Goal: Task Accomplishment & Management: Complete application form

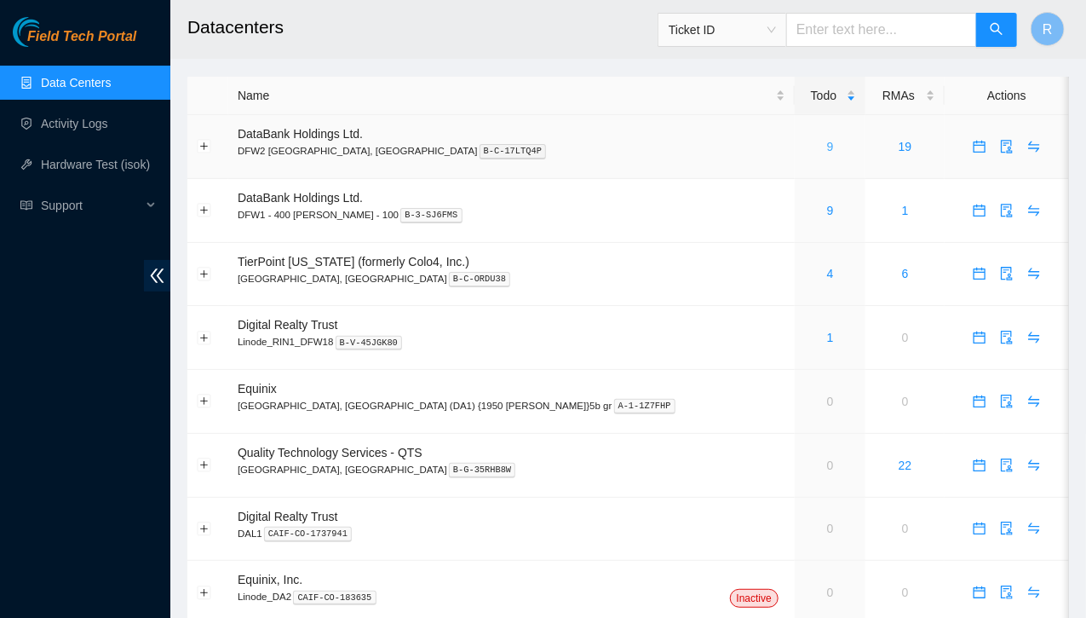
click at [827, 153] on link "9" at bounding box center [830, 147] width 7 height 14
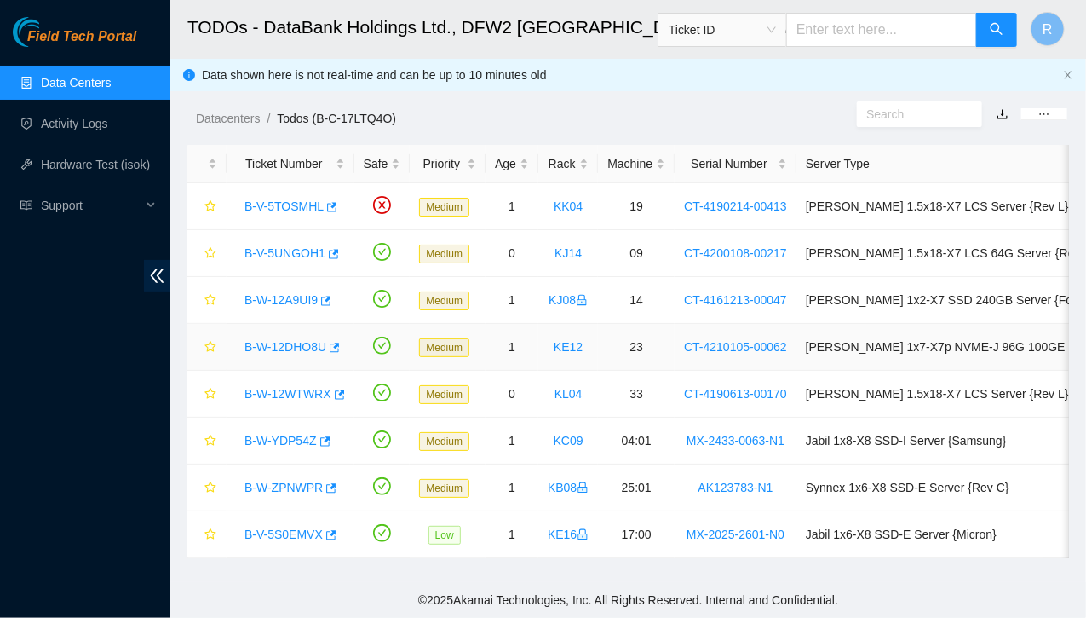
click at [296, 343] on link "B-W-12DHO8U" at bounding box center [286, 347] width 82 height 14
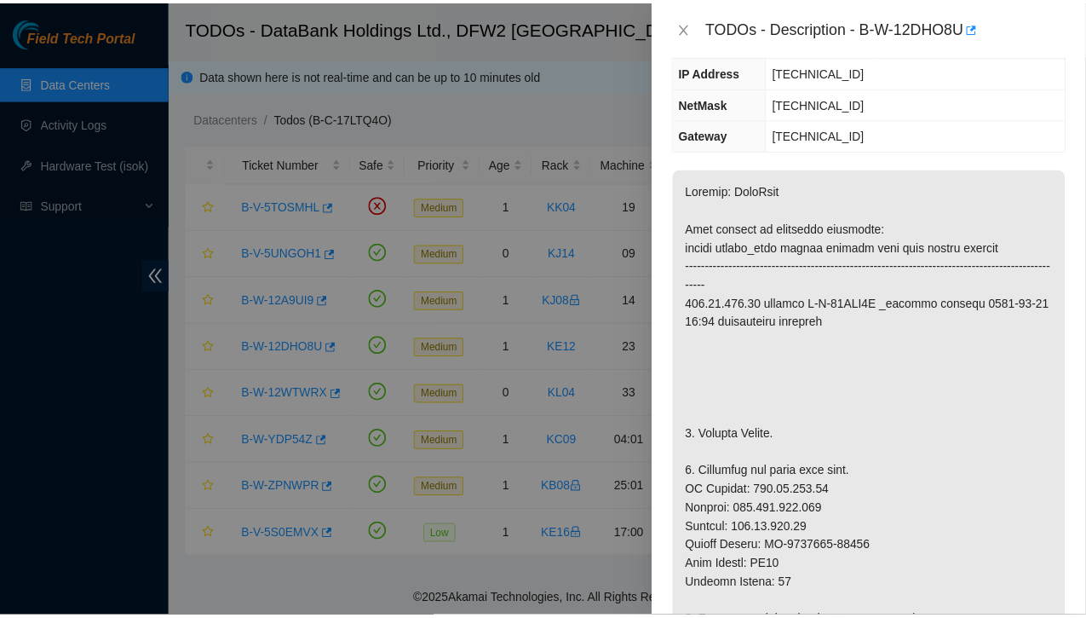
scroll to position [215, 0]
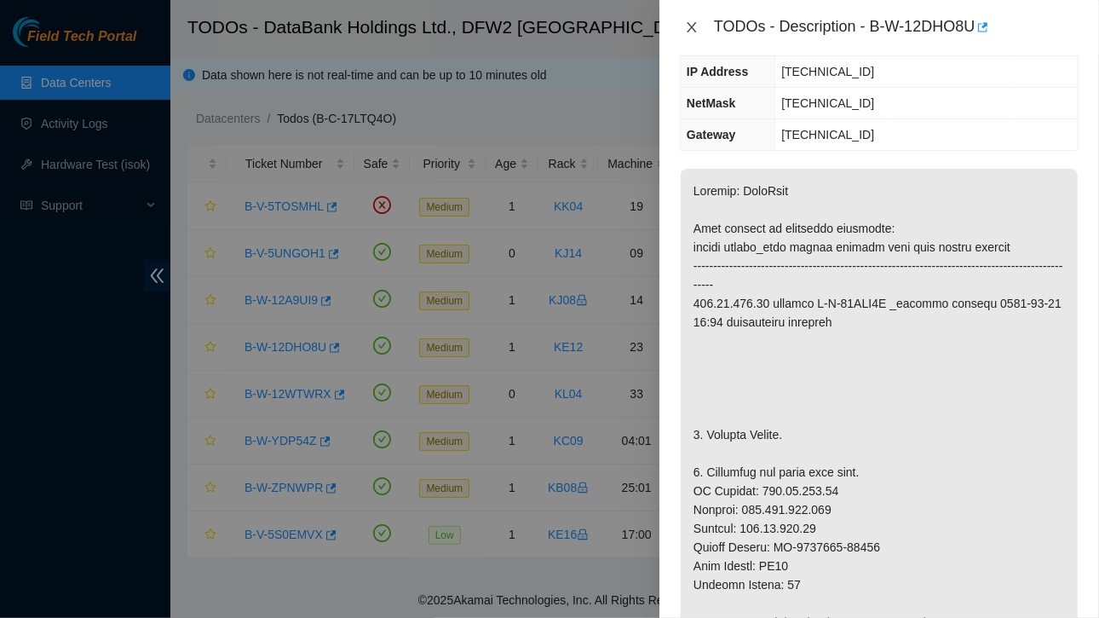
click at [692, 33] on icon "close" at bounding box center [692, 27] width 14 height 14
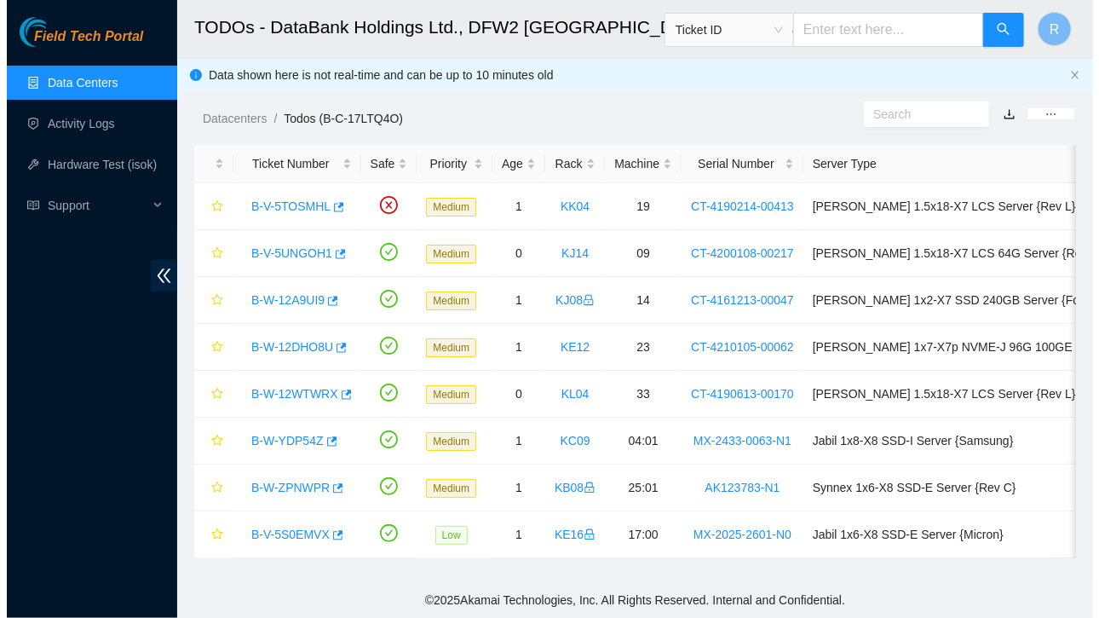
scroll to position [233, 0]
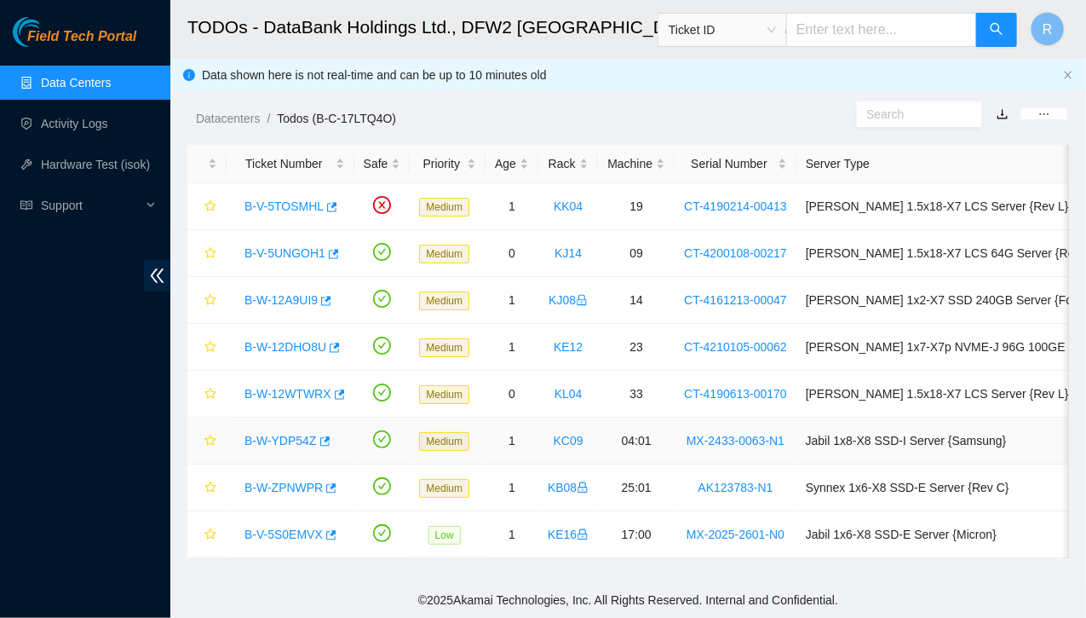
click at [288, 434] on link "B-W-YDP54Z" at bounding box center [281, 441] width 72 height 14
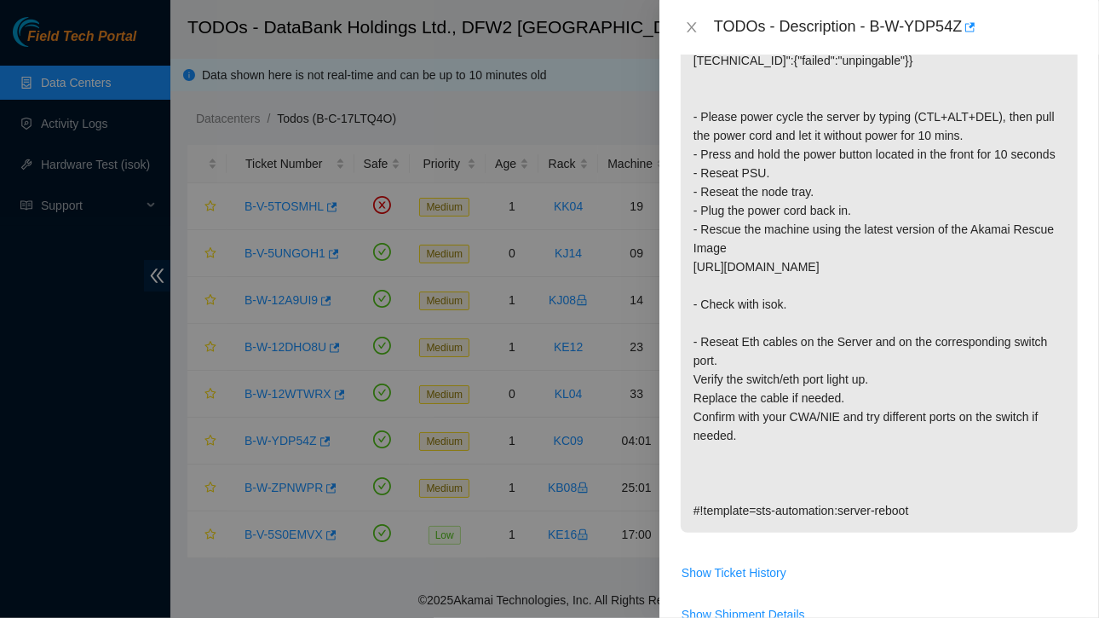
scroll to position [0, 0]
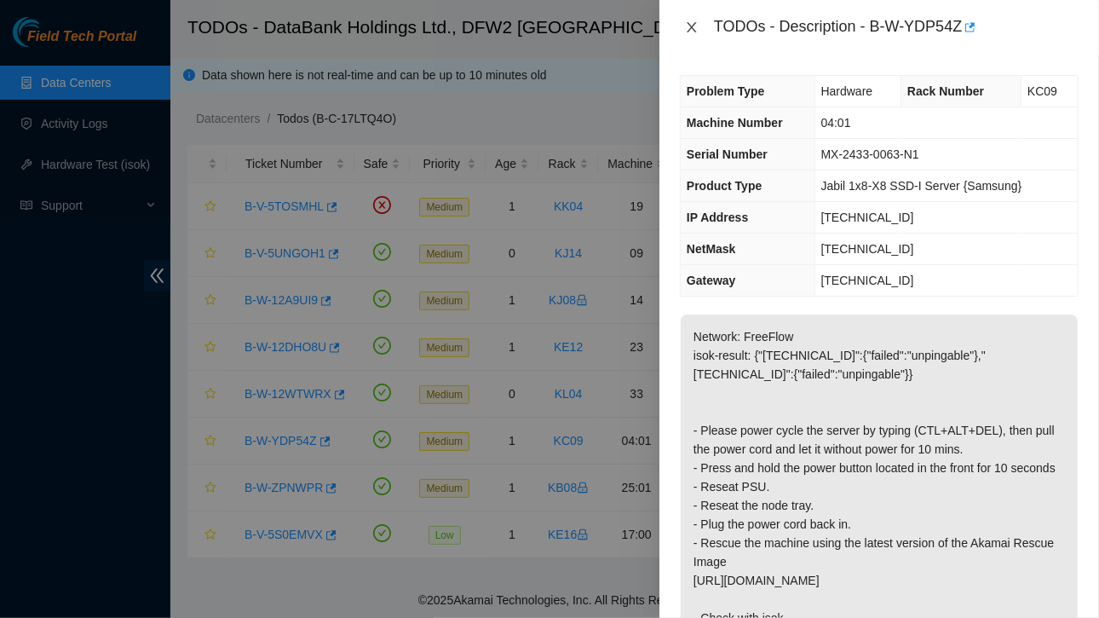
click at [692, 28] on icon "close" at bounding box center [691, 27] width 9 height 10
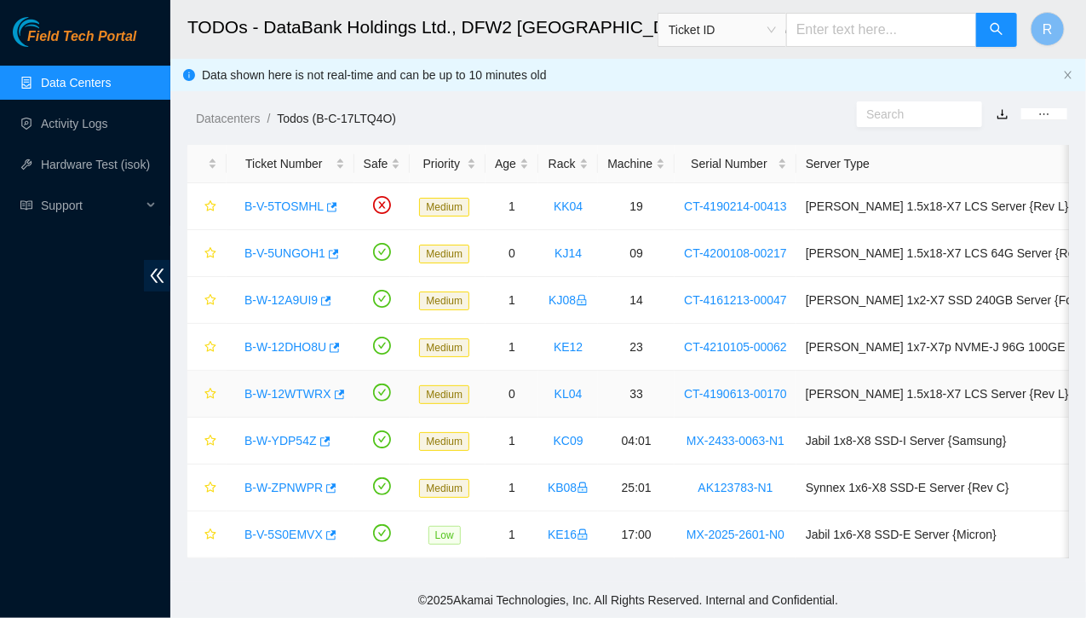
click at [308, 389] on link "B-W-12WTWRX" at bounding box center [288, 394] width 87 height 14
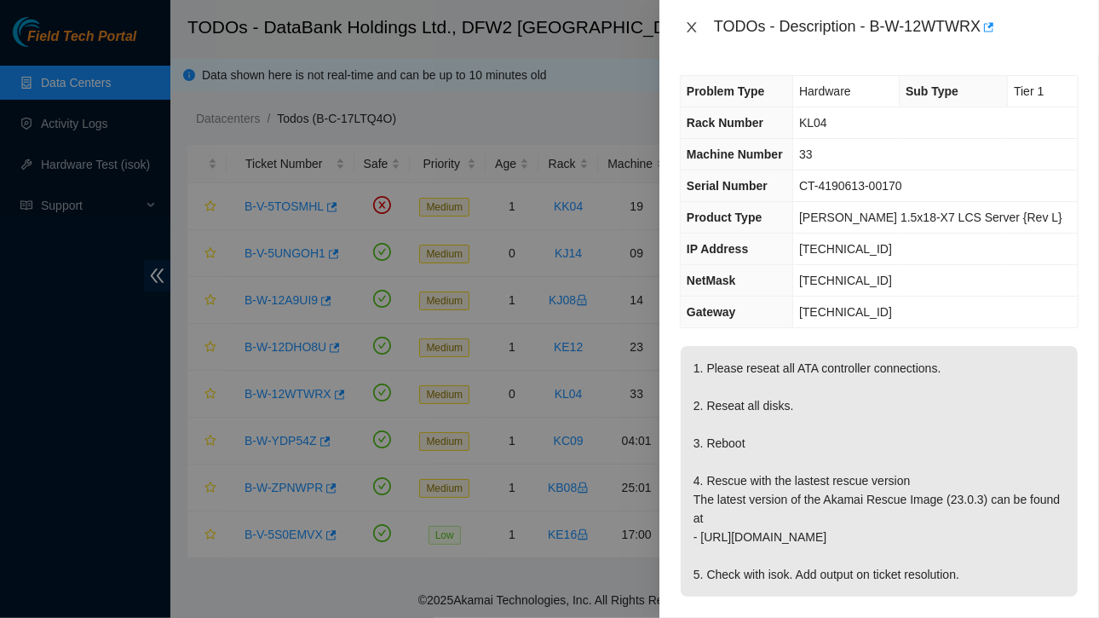
click at [690, 26] on icon "close" at bounding box center [691, 27] width 9 height 10
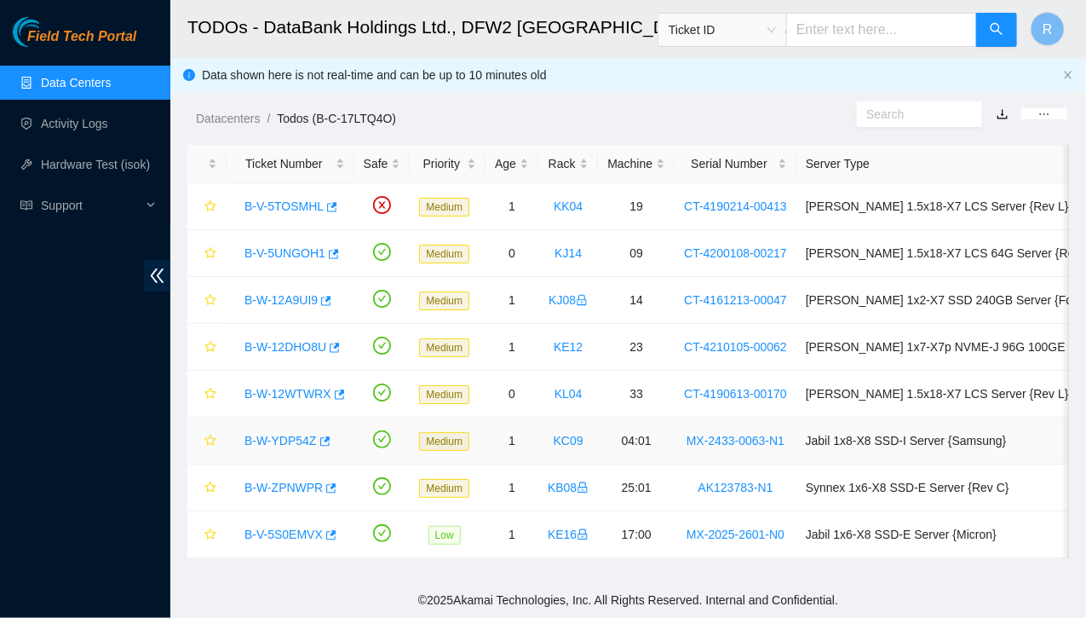
click at [285, 439] on link "B-W-YDP54Z" at bounding box center [281, 441] width 72 height 14
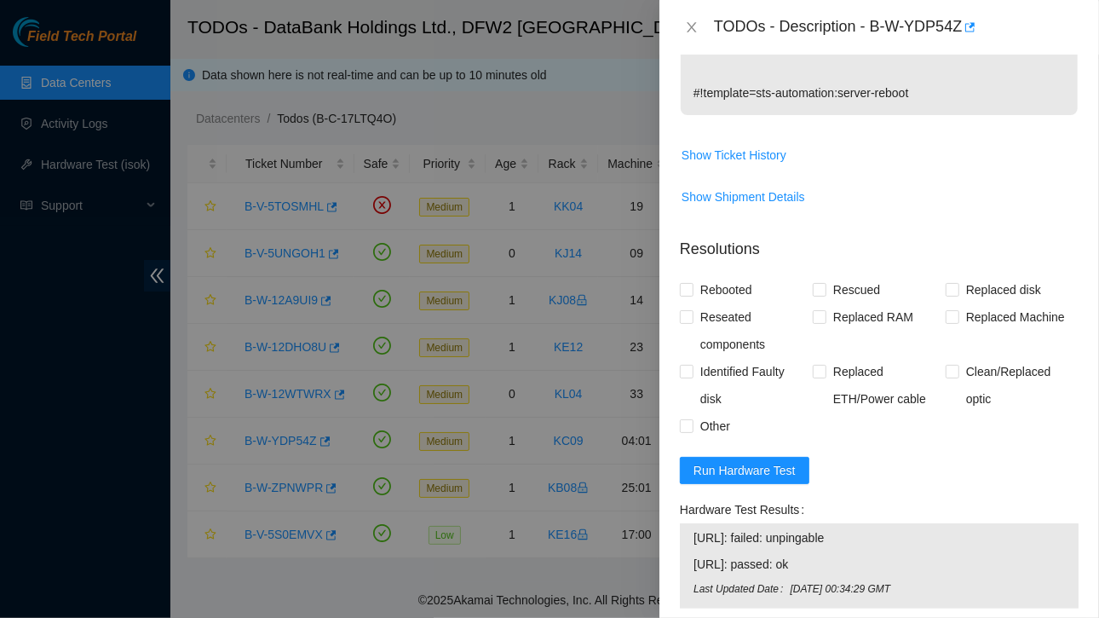
scroll to position [1012, 0]
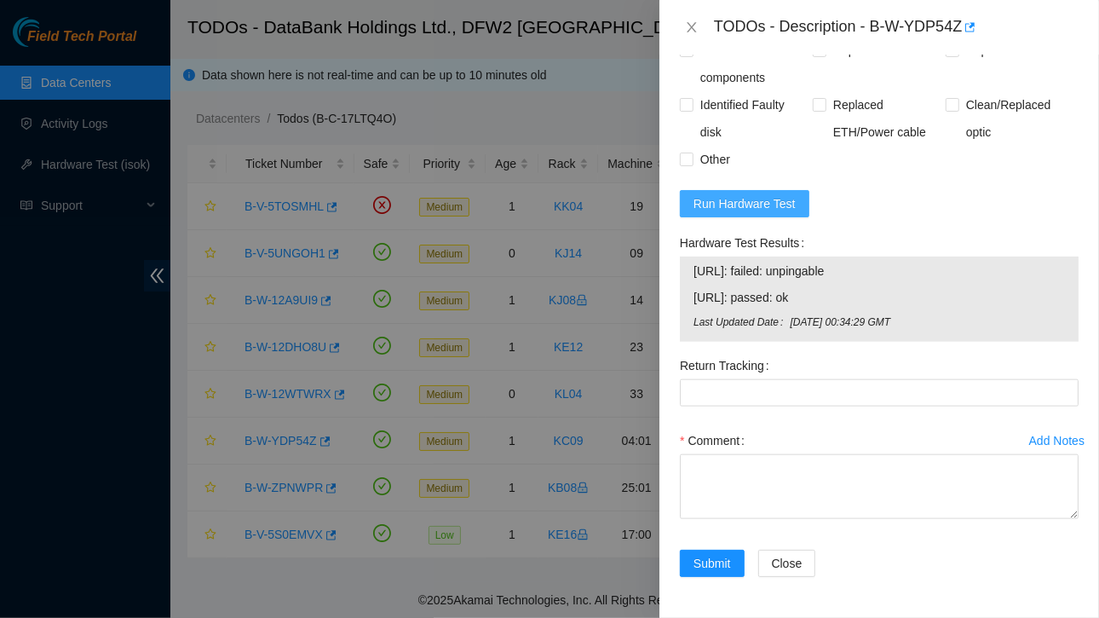
click at [740, 210] on span "Run Hardware Test" at bounding box center [744, 203] width 102 height 19
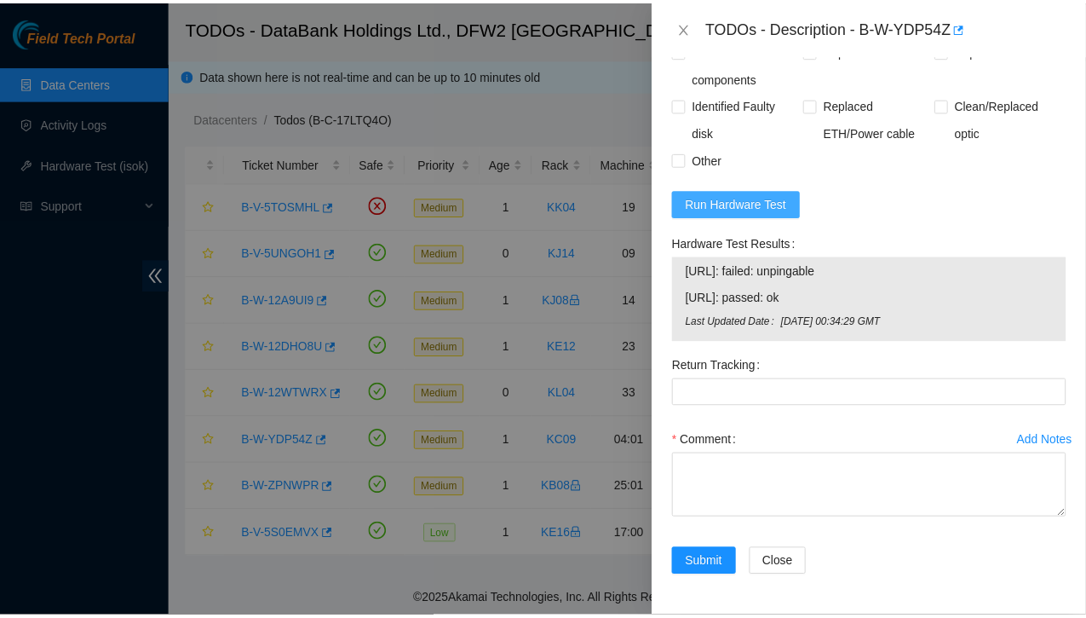
scroll to position [890, 0]
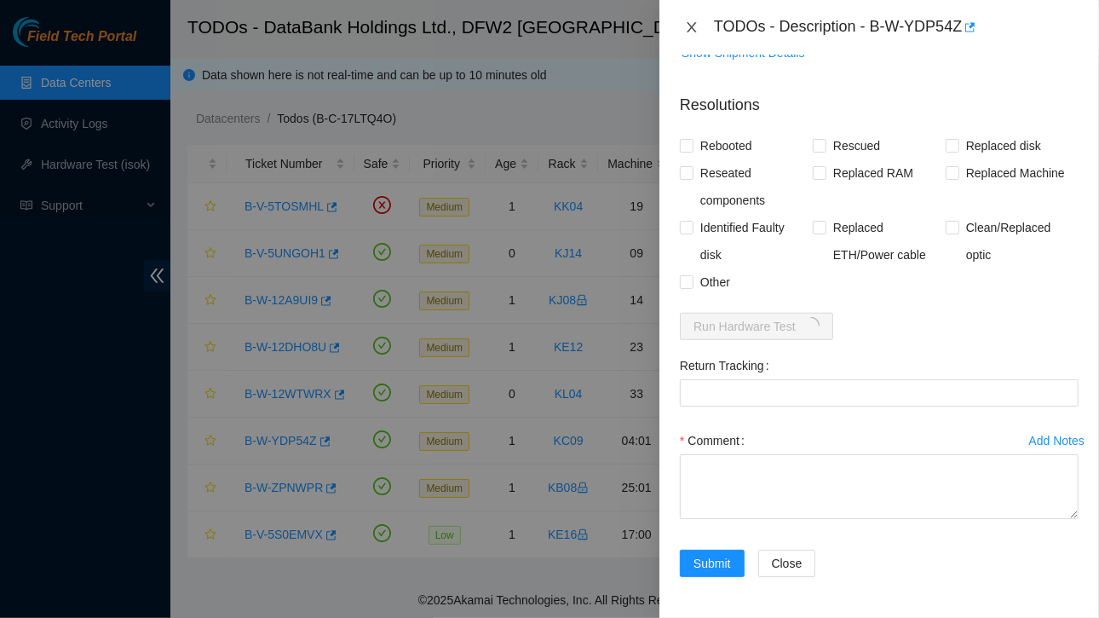
click at [690, 28] on icon "close" at bounding box center [691, 27] width 9 height 10
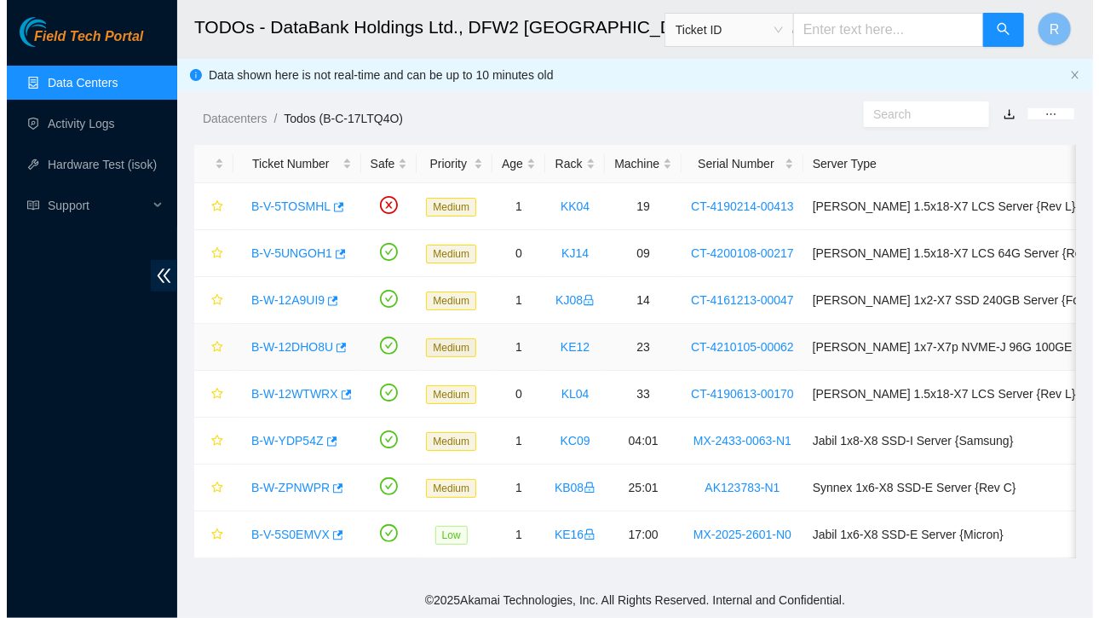
scroll to position [422, 0]
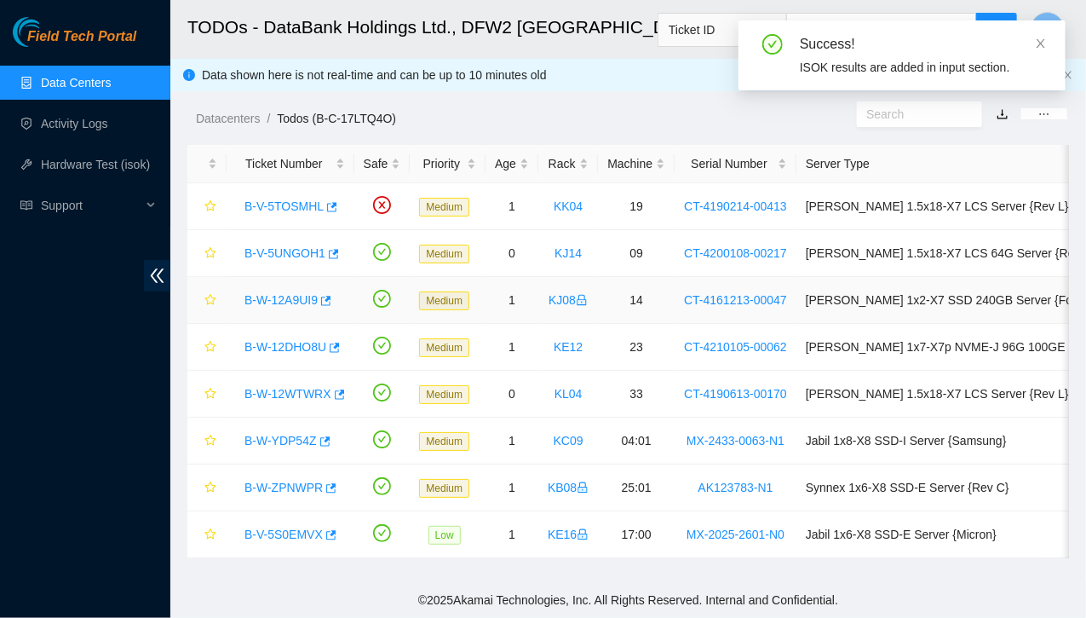
click at [301, 297] on link "B-W-12A9UI9" at bounding box center [281, 300] width 73 height 14
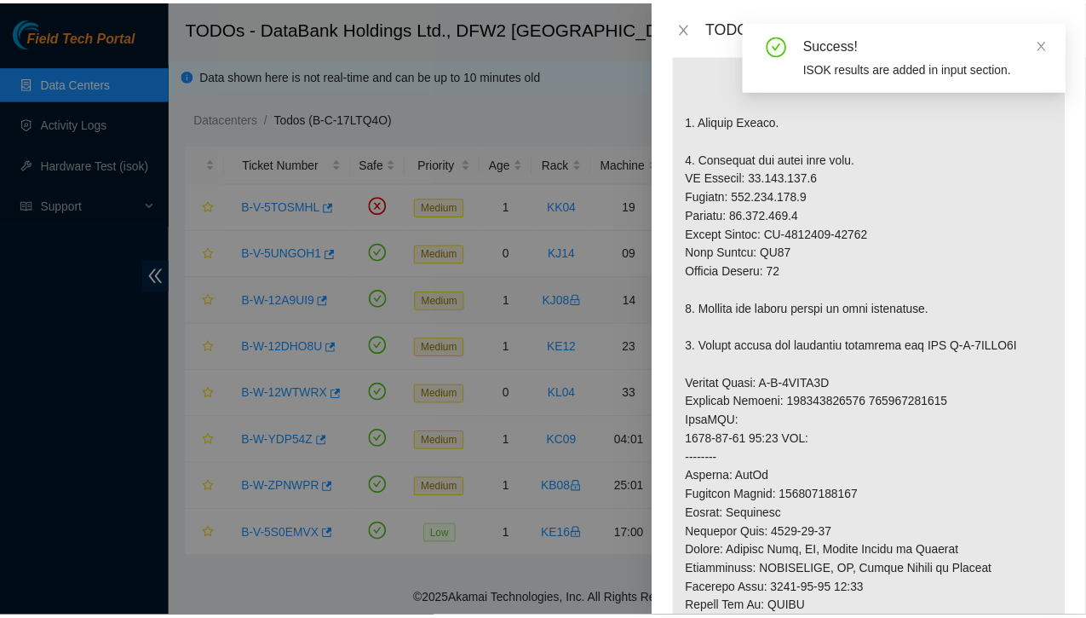
scroll to position [1321, 0]
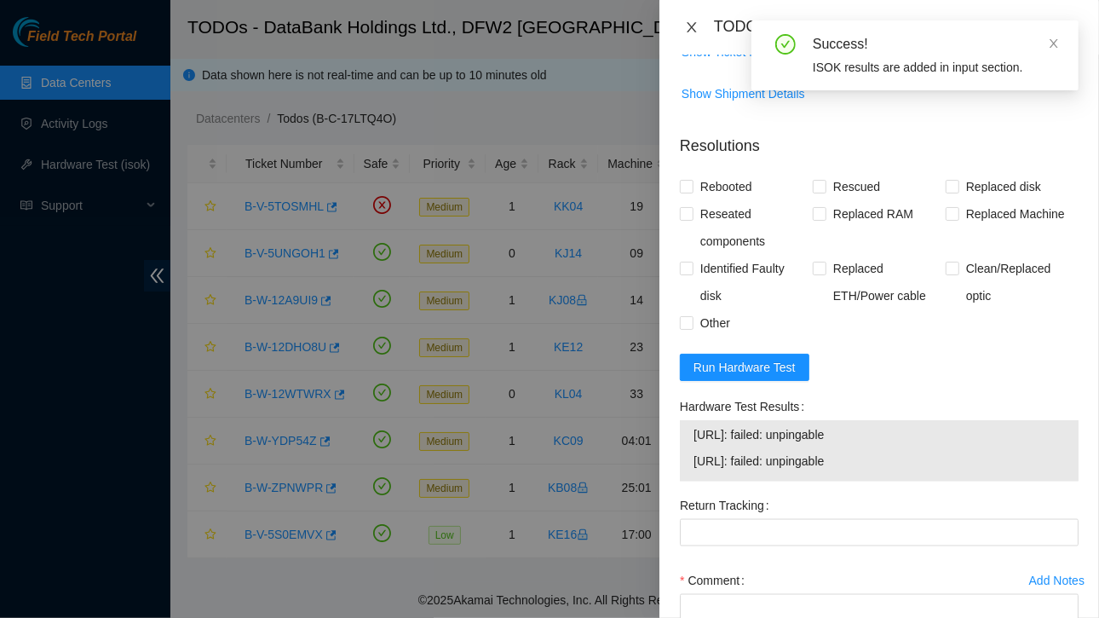
click at [699, 28] on button "Close" at bounding box center [692, 28] width 24 height 16
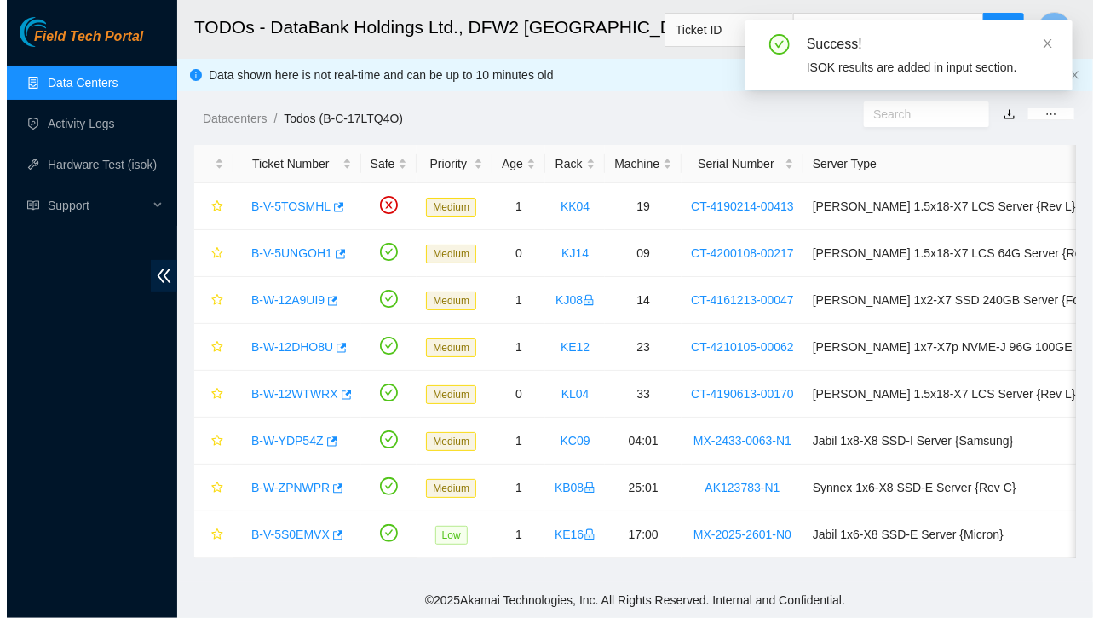
scroll to position [422, 0]
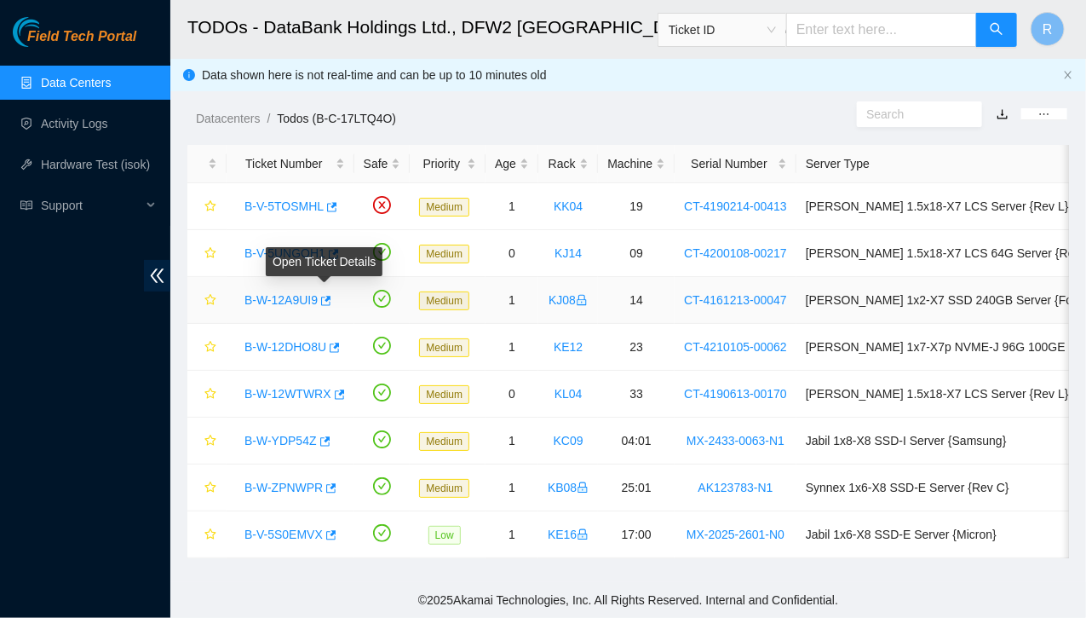
click at [308, 297] on link "B-W-12A9UI9" at bounding box center [281, 300] width 73 height 14
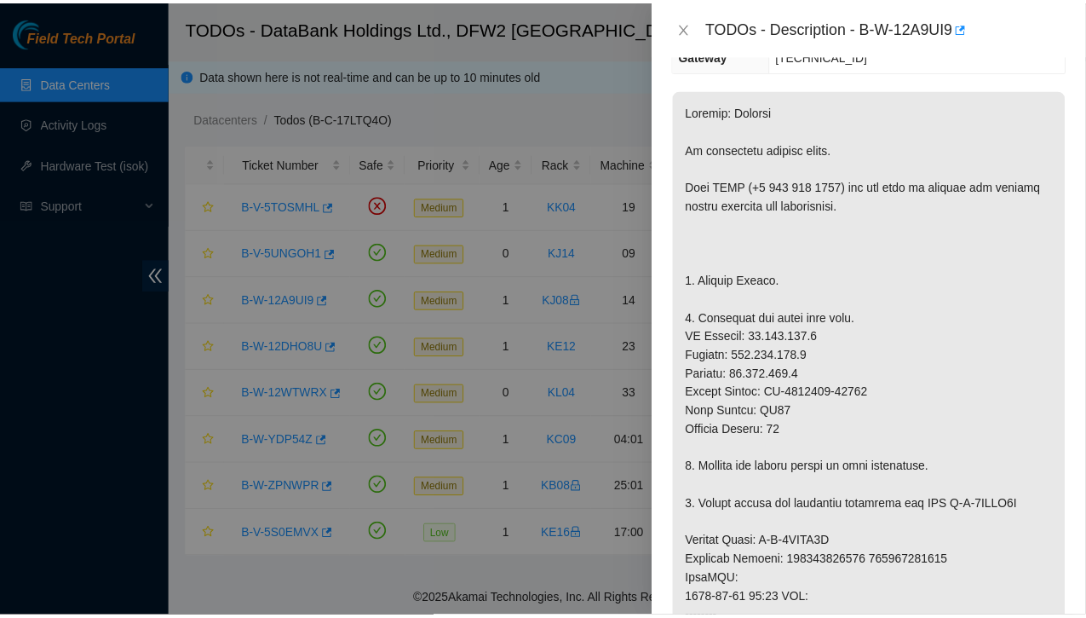
scroll to position [271, 0]
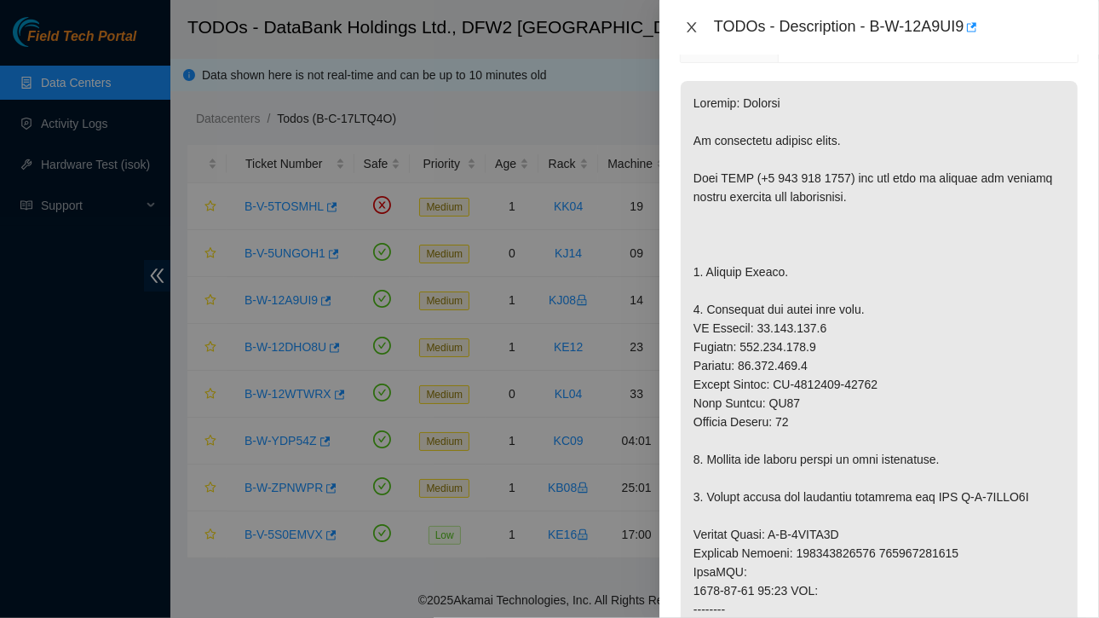
click at [693, 24] on icon "close" at bounding box center [692, 27] width 14 height 14
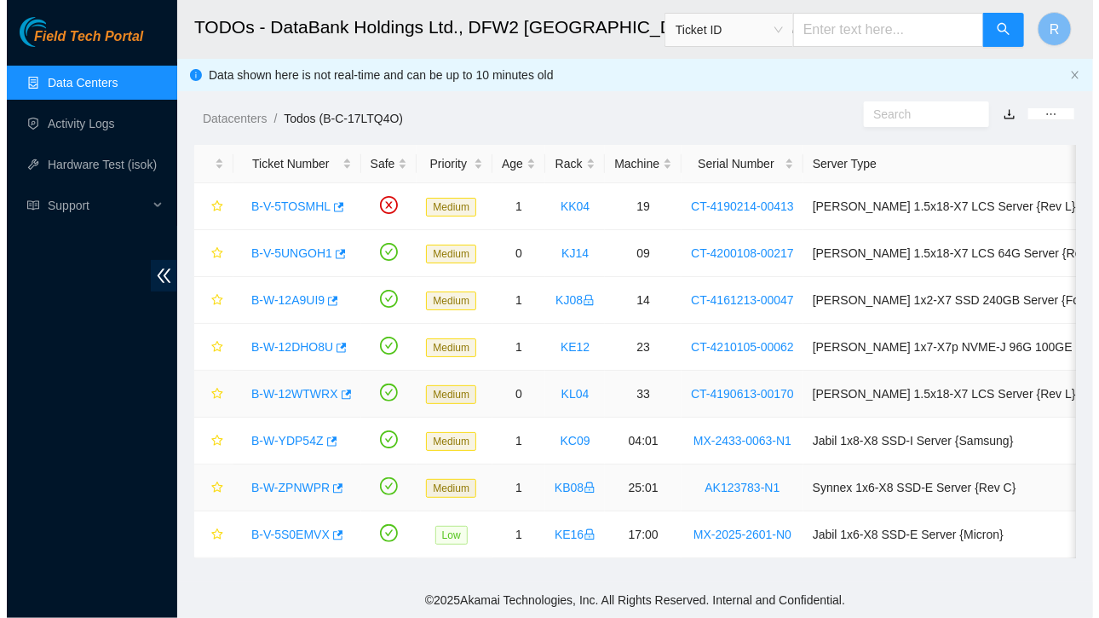
scroll to position [327, 0]
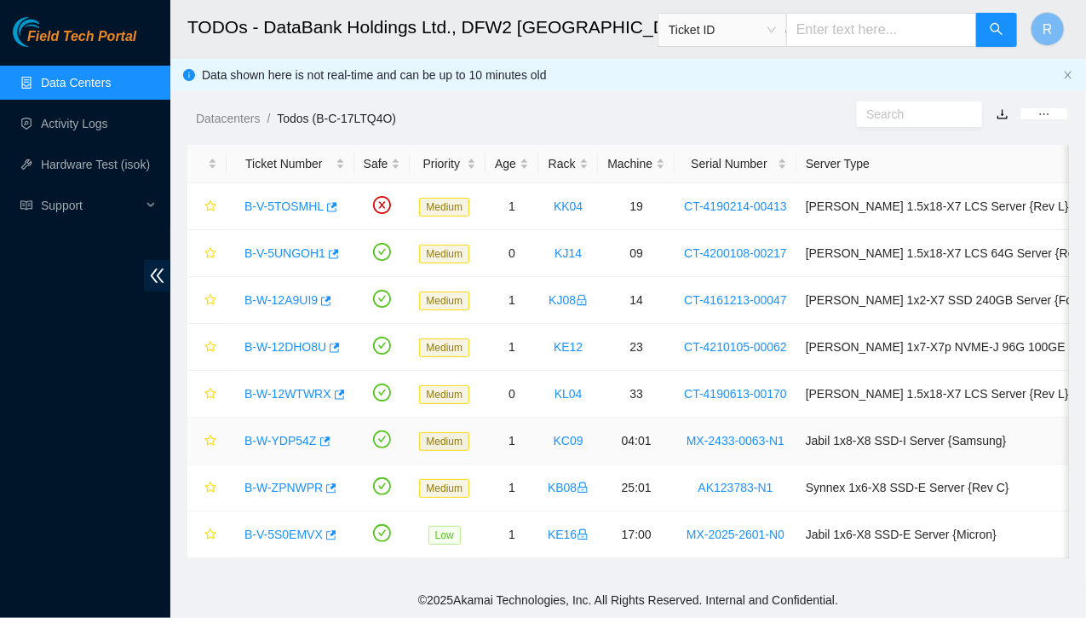
click at [287, 447] on div "B-W-YDP54Z" at bounding box center [290, 440] width 109 height 27
click at [287, 441] on link "B-W-YDP54Z" at bounding box center [281, 441] width 72 height 14
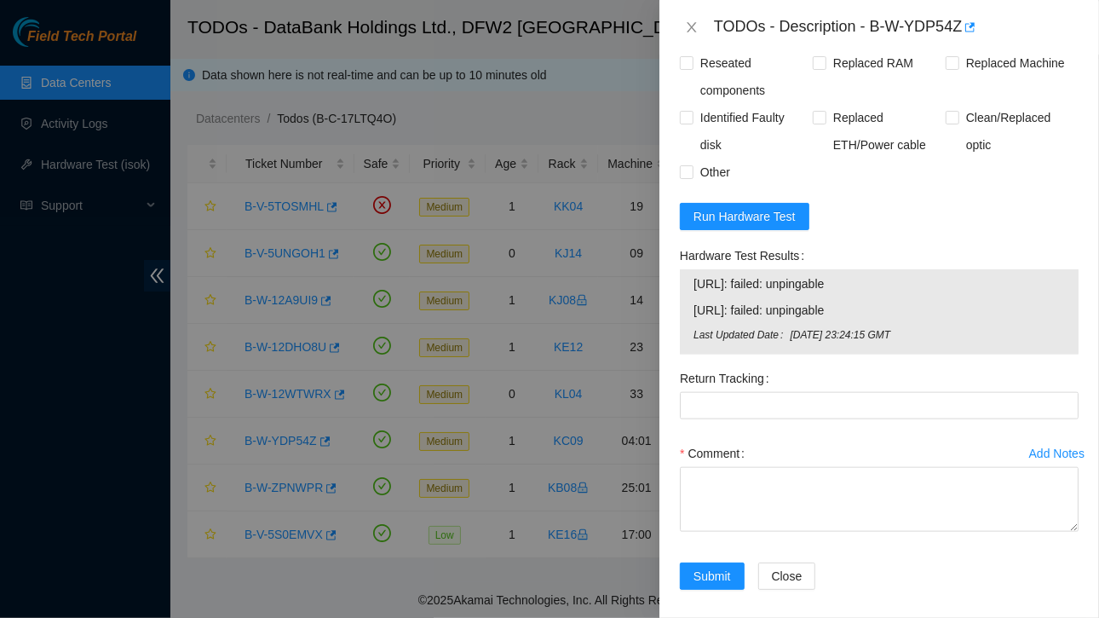
scroll to position [1012, 0]
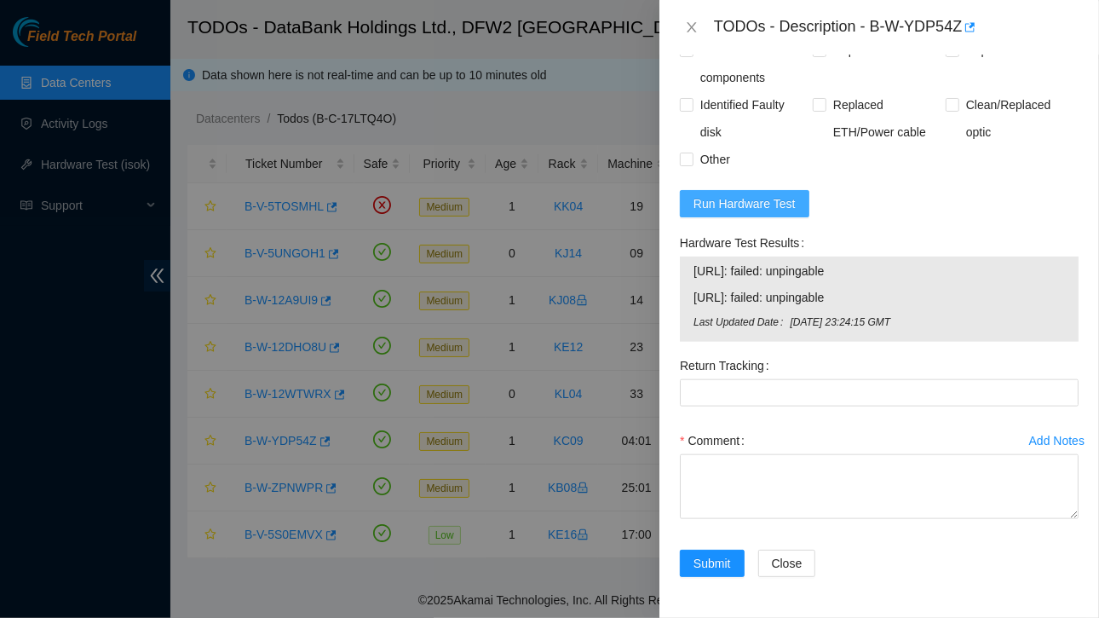
click at [724, 210] on span "Run Hardware Test" at bounding box center [744, 203] width 102 height 19
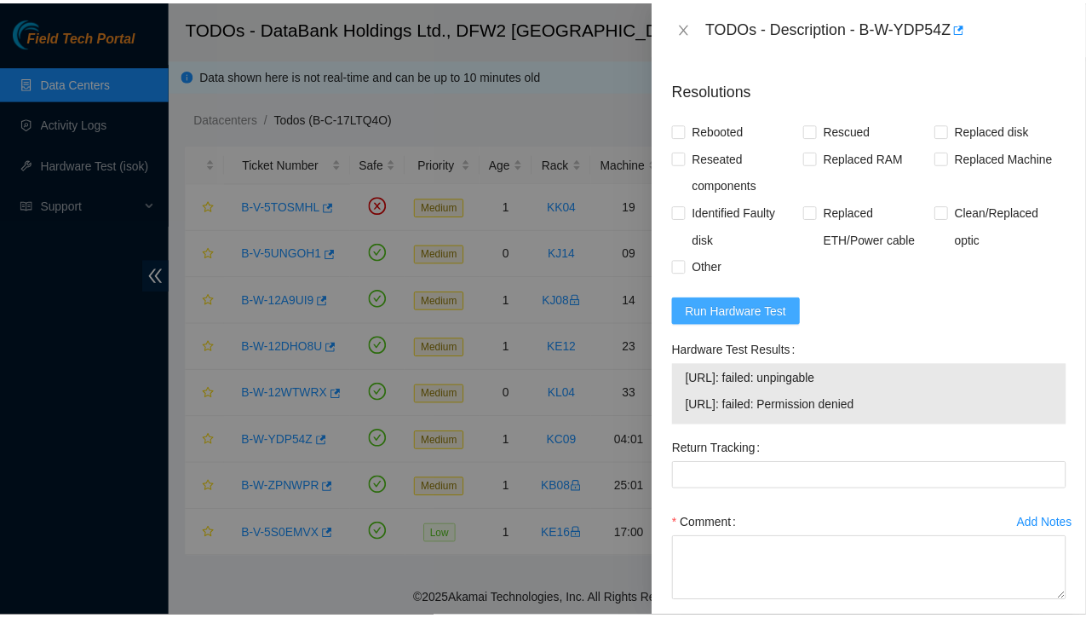
scroll to position [989, 0]
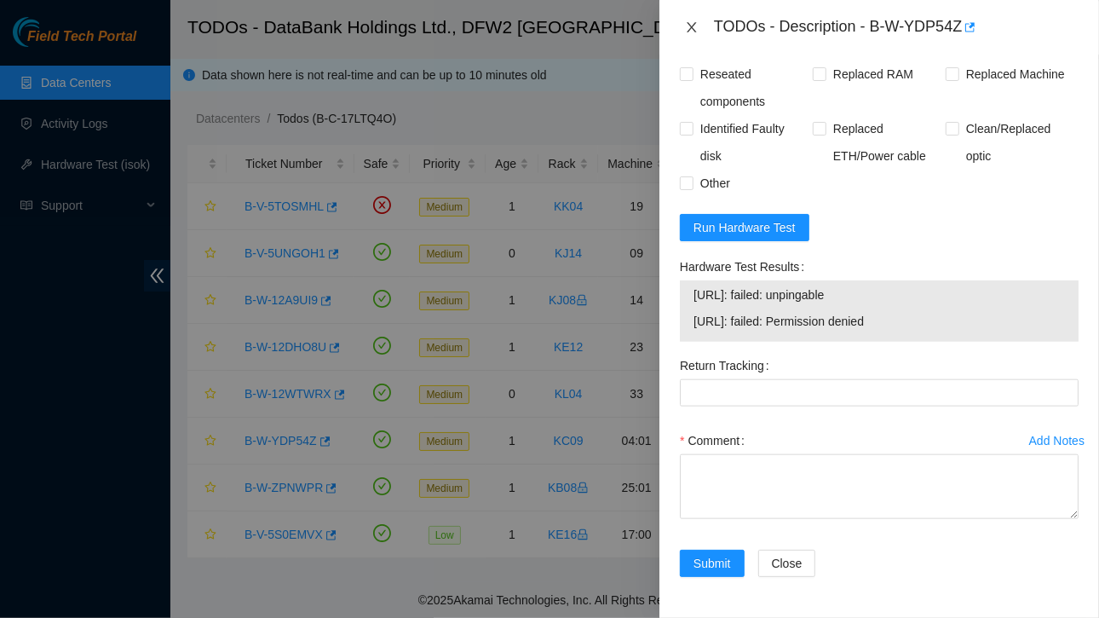
click at [687, 25] on icon "close" at bounding box center [692, 27] width 14 height 14
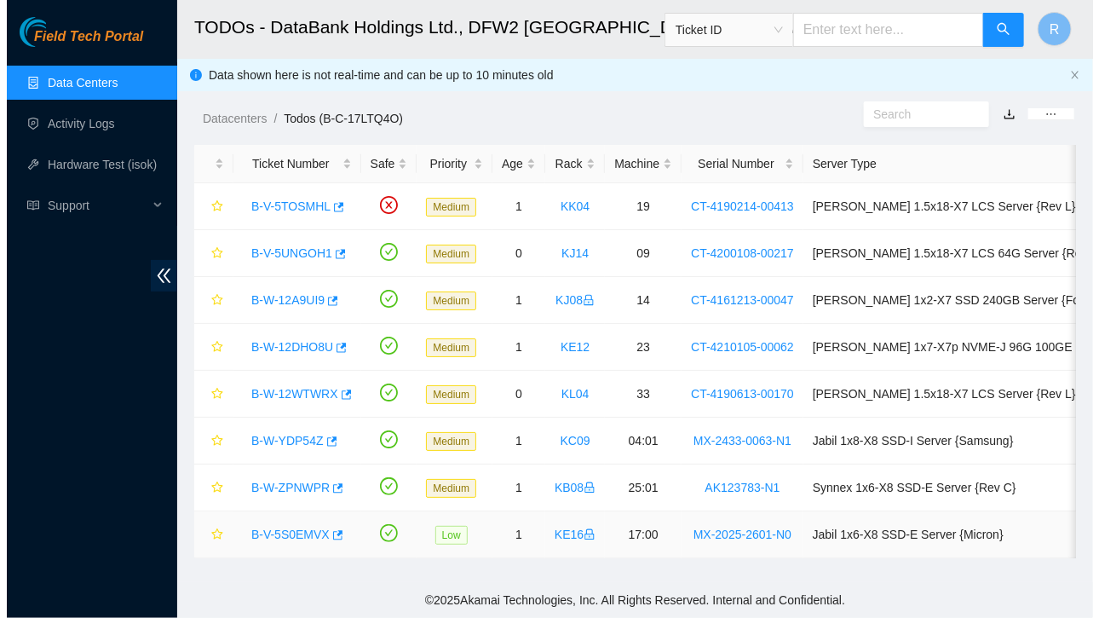
scroll to position [440, 0]
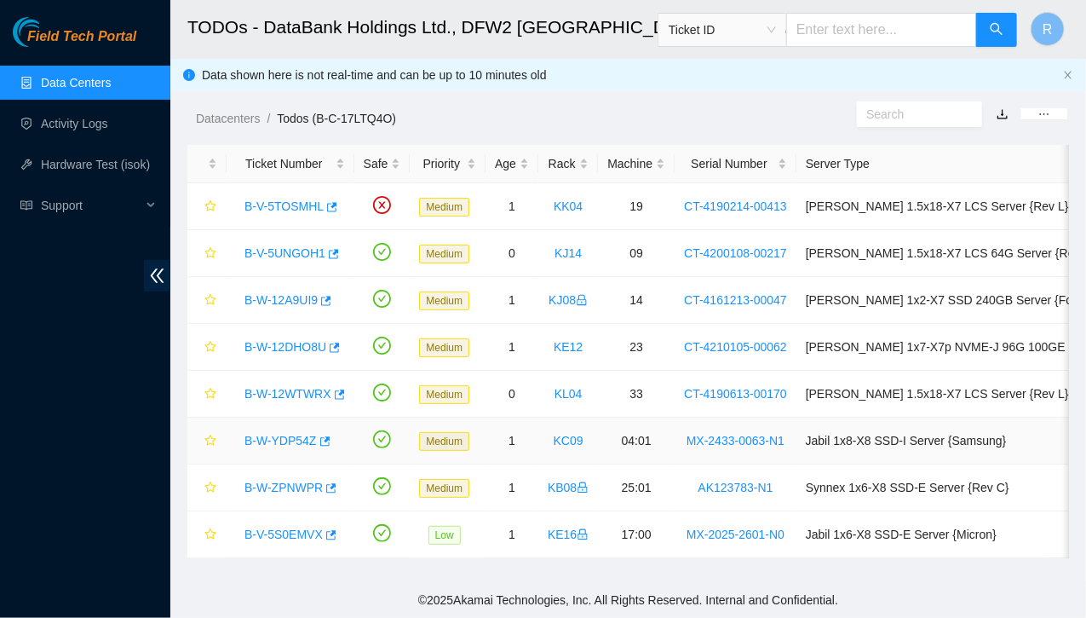
click at [298, 443] on link "B-W-YDP54Z" at bounding box center [281, 441] width 72 height 14
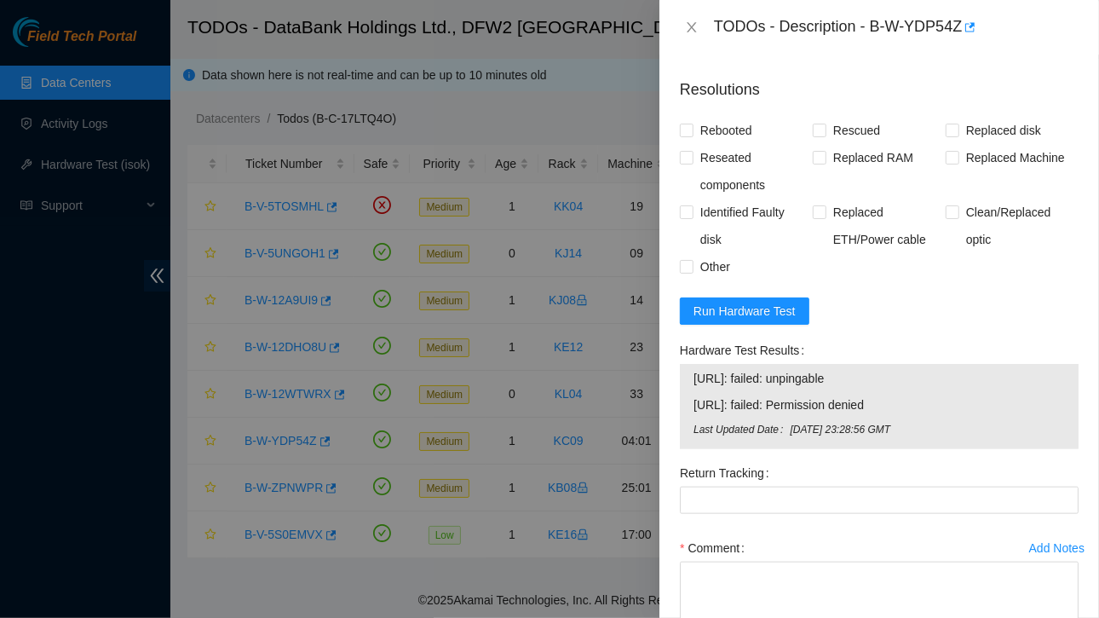
scroll to position [1012, 0]
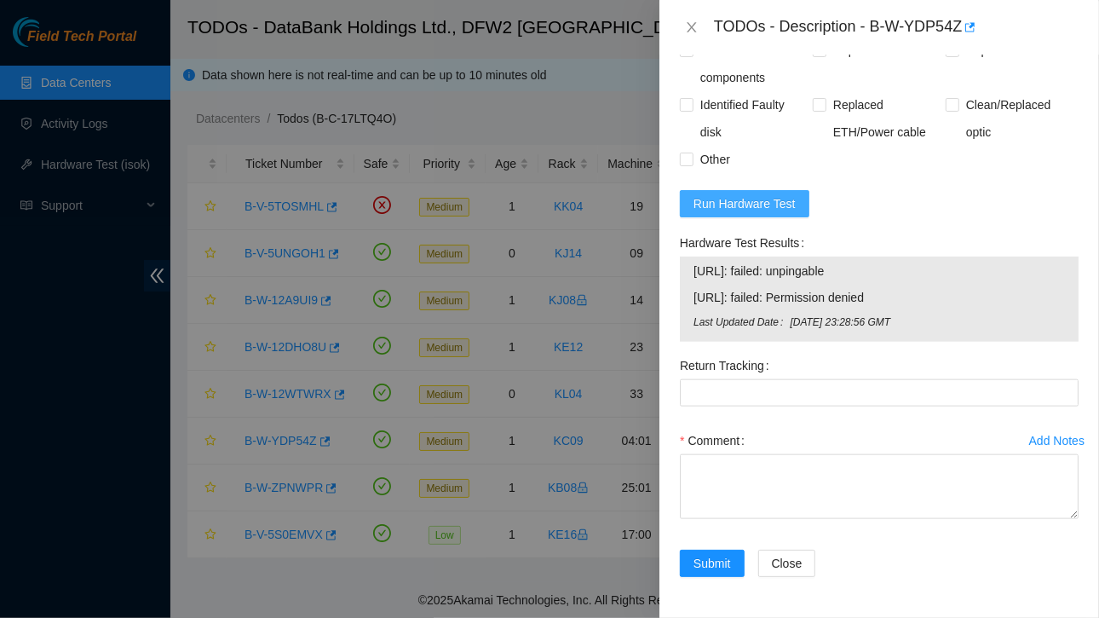
click at [731, 212] on span "Run Hardware Test" at bounding box center [744, 203] width 102 height 19
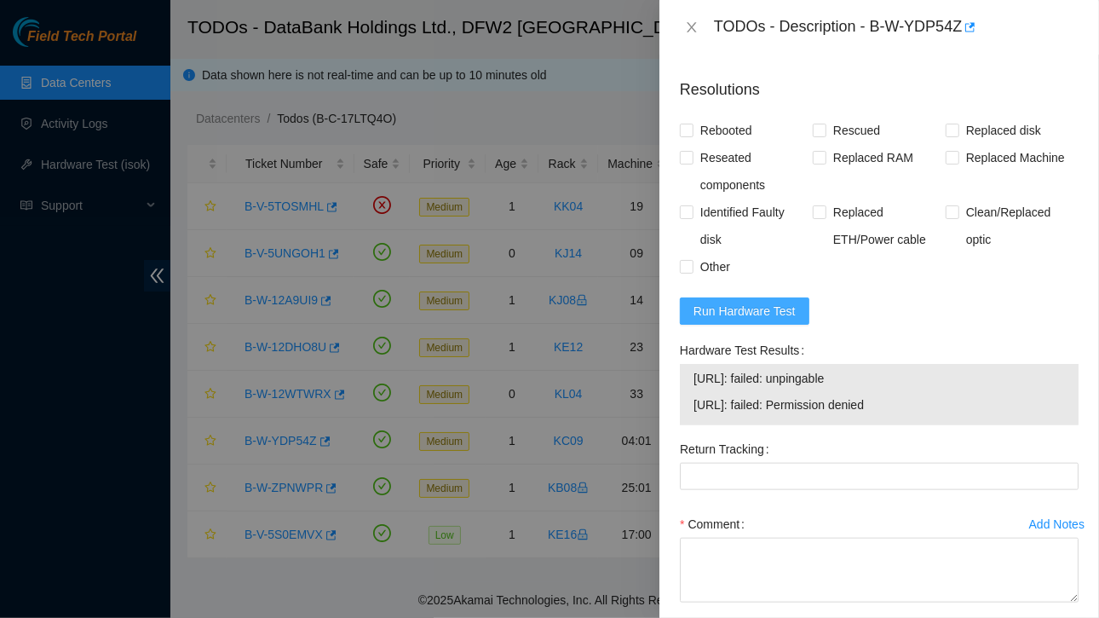
scroll to position [989, 0]
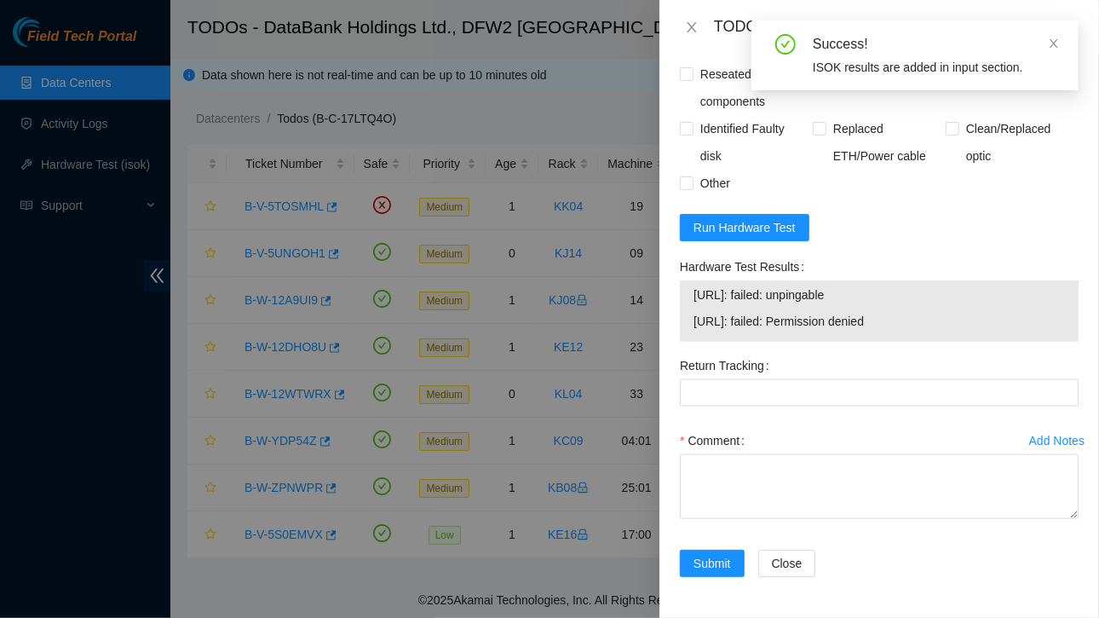
click at [844, 235] on form "Resolutions Rebooted Rescued Replaced disk Reseated components Replaced RAM Rep…" at bounding box center [879, 289] width 399 height 616
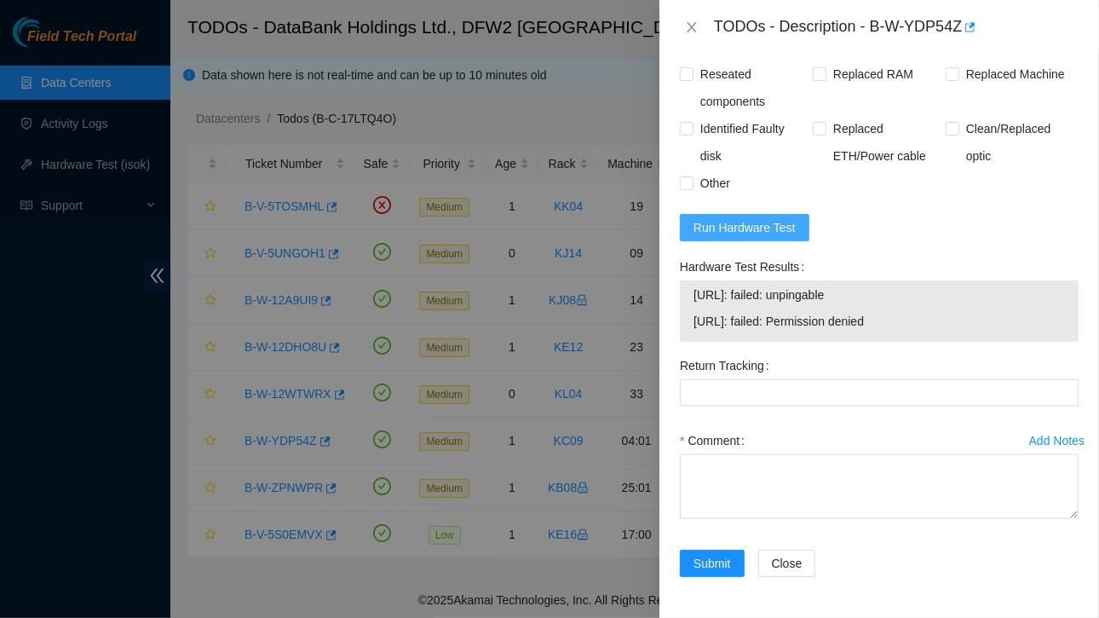
click at [738, 227] on span "Run Hardware Test" at bounding box center [744, 227] width 102 height 19
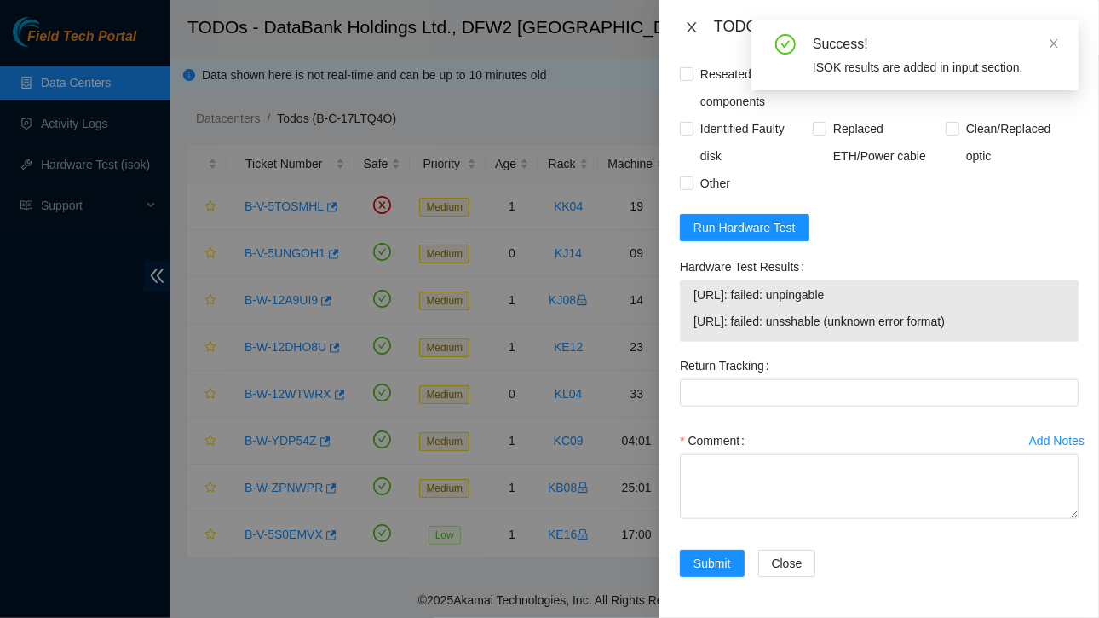
click at [691, 25] on icon "close" at bounding box center [692, 27] width 14 height 14
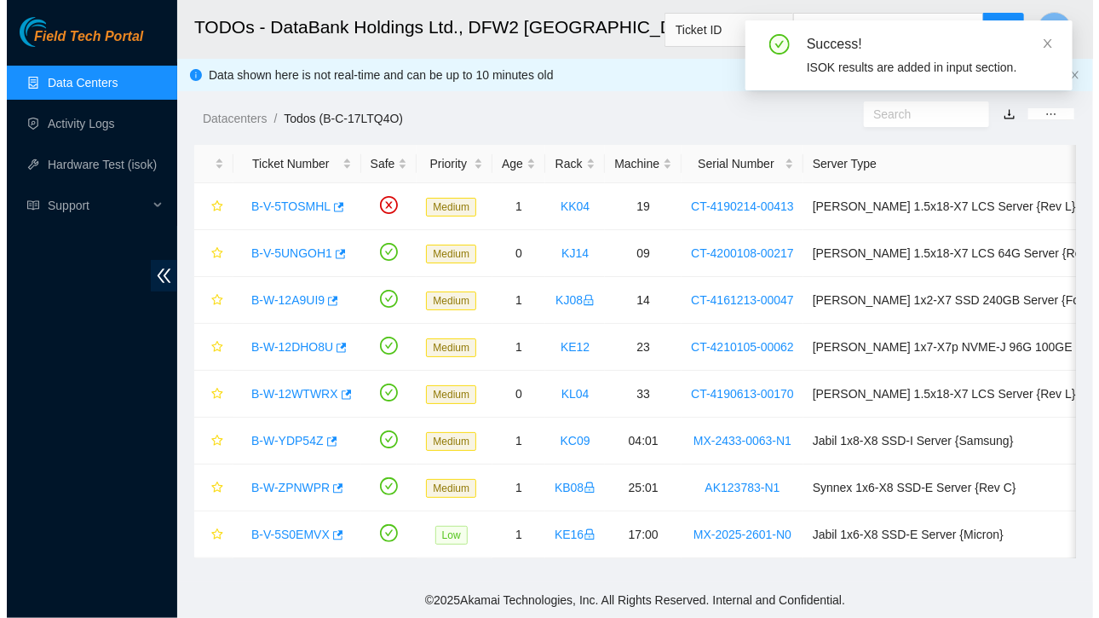
scroll to position [440, 0]
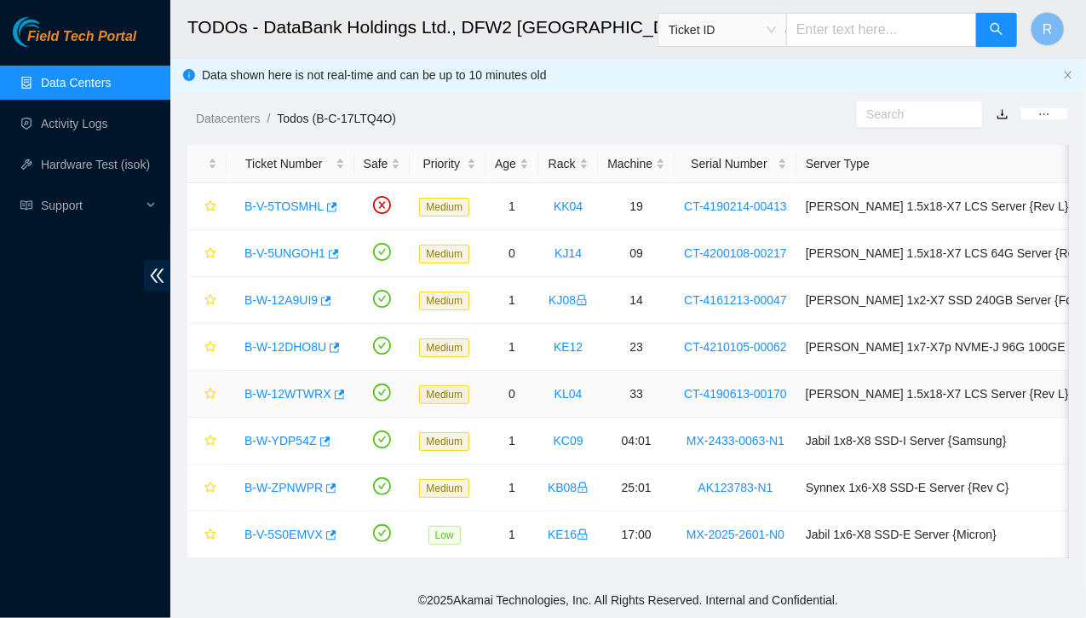
click at [305, 395] on link "B-W-12WTWRX" at bounding box center [288, 394] width 87 height 14
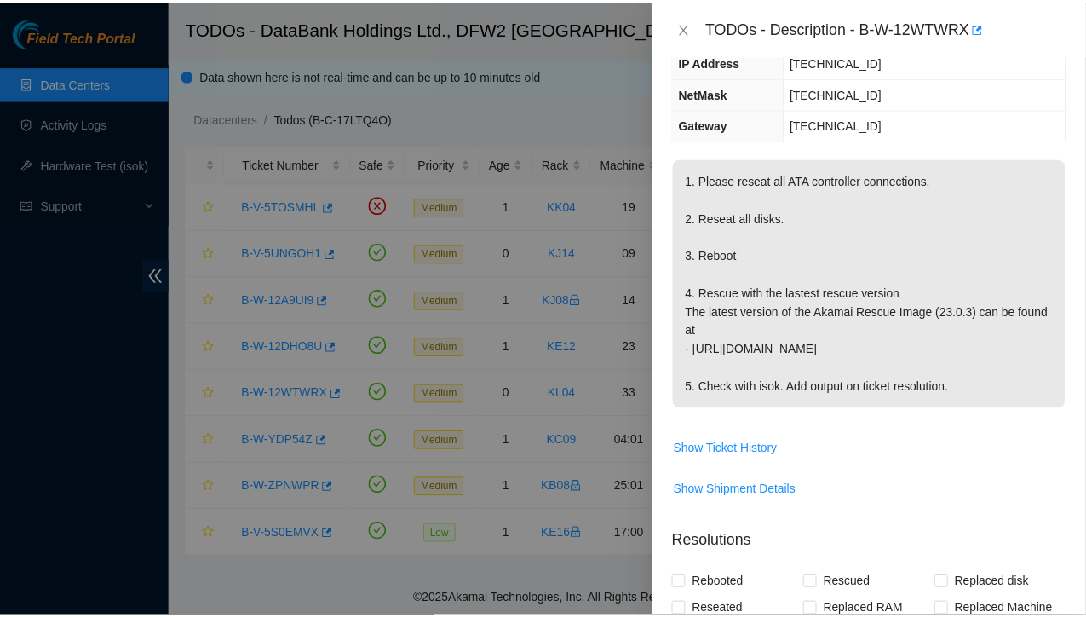
scroll to position [187, 0]
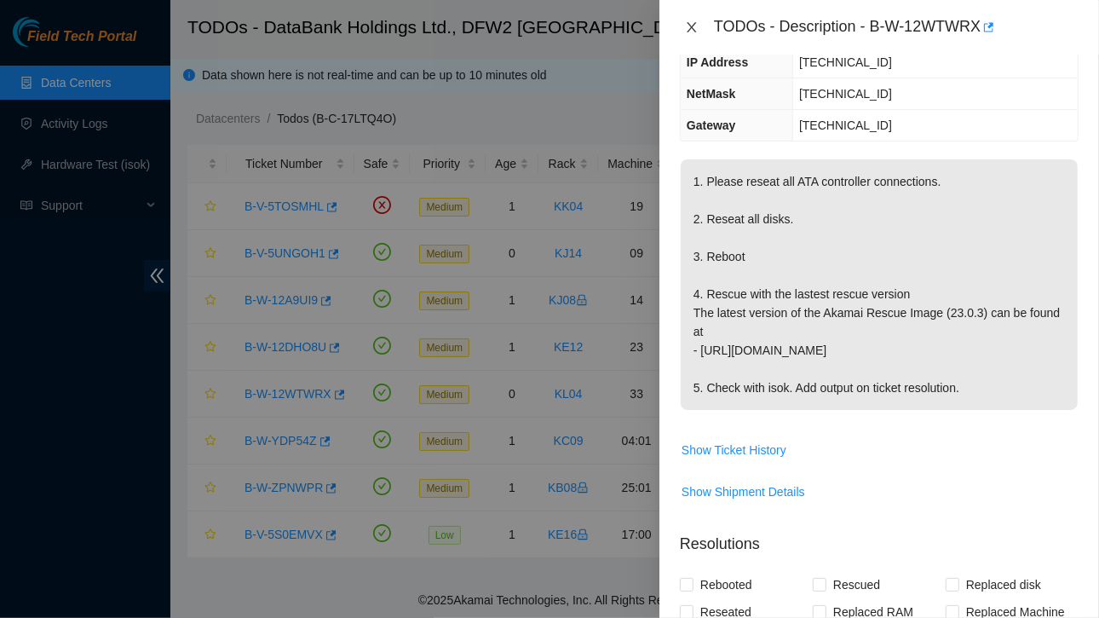
click at [689, 33] on icon "close" at bounding box center [692, 27] width 14 height 14
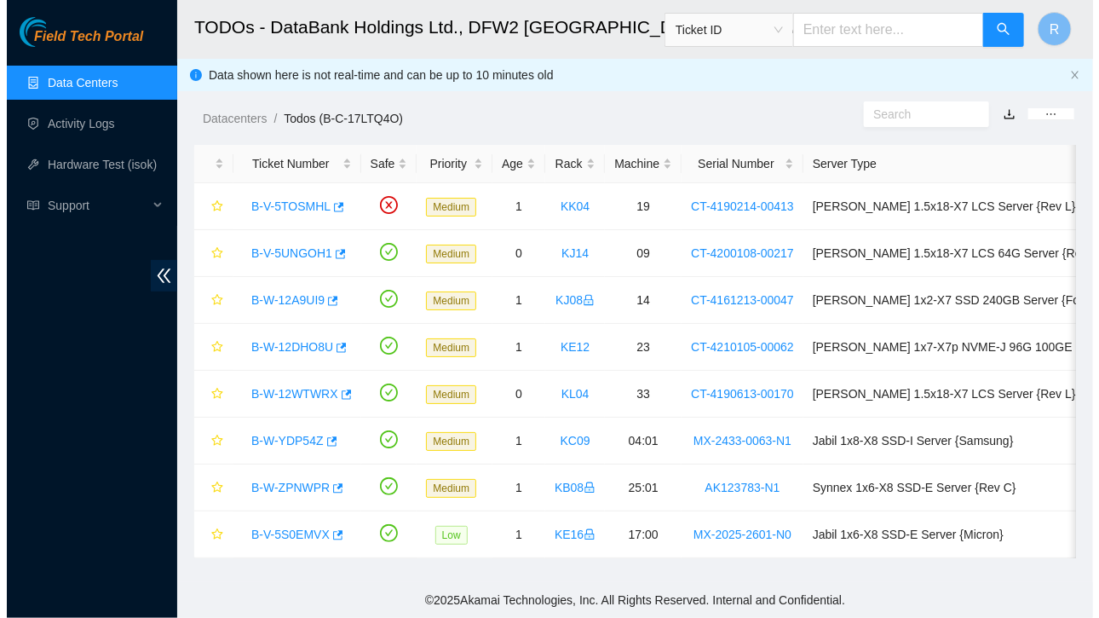
scroll to position [243, 0]
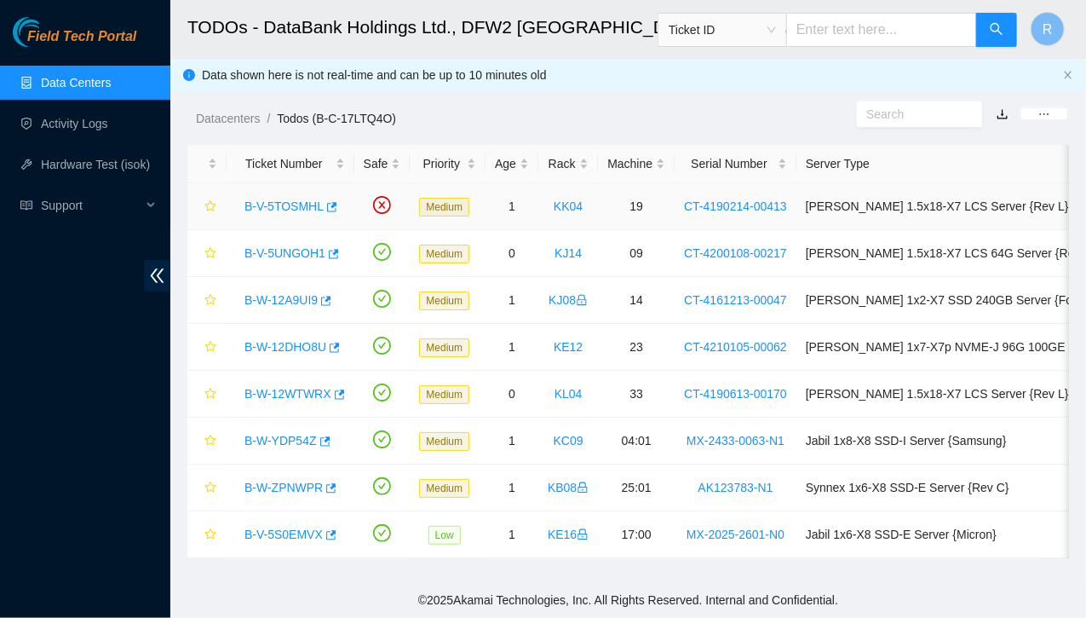
click at [283, 202] on link "B-V-5TOSMHL" at bounding box center [284, 206] width 79 height 14
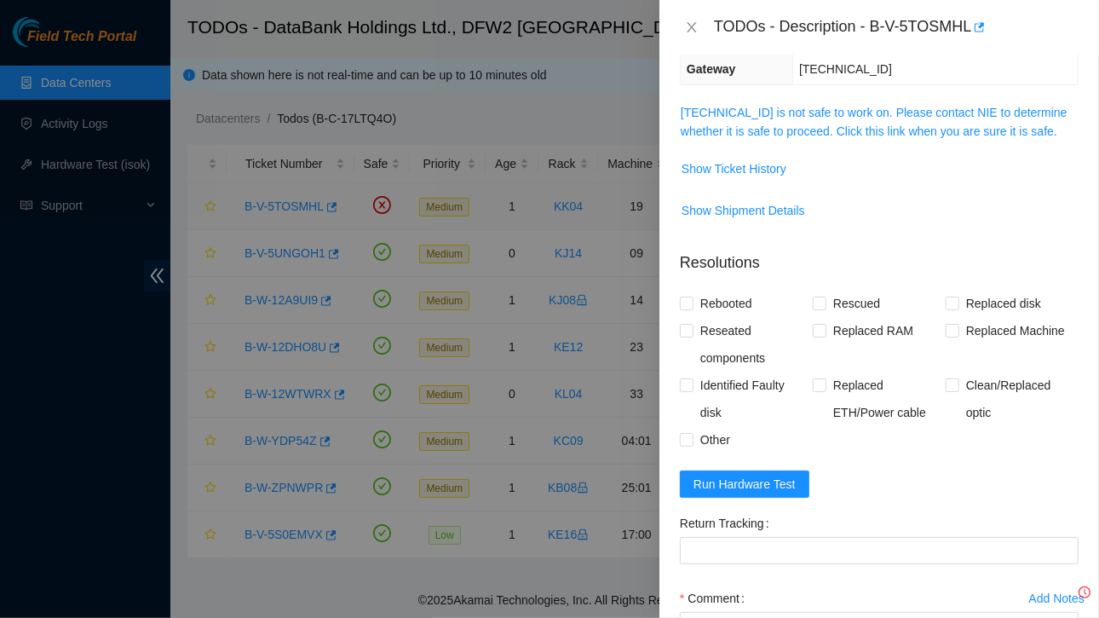
scroll to position [187, 0]
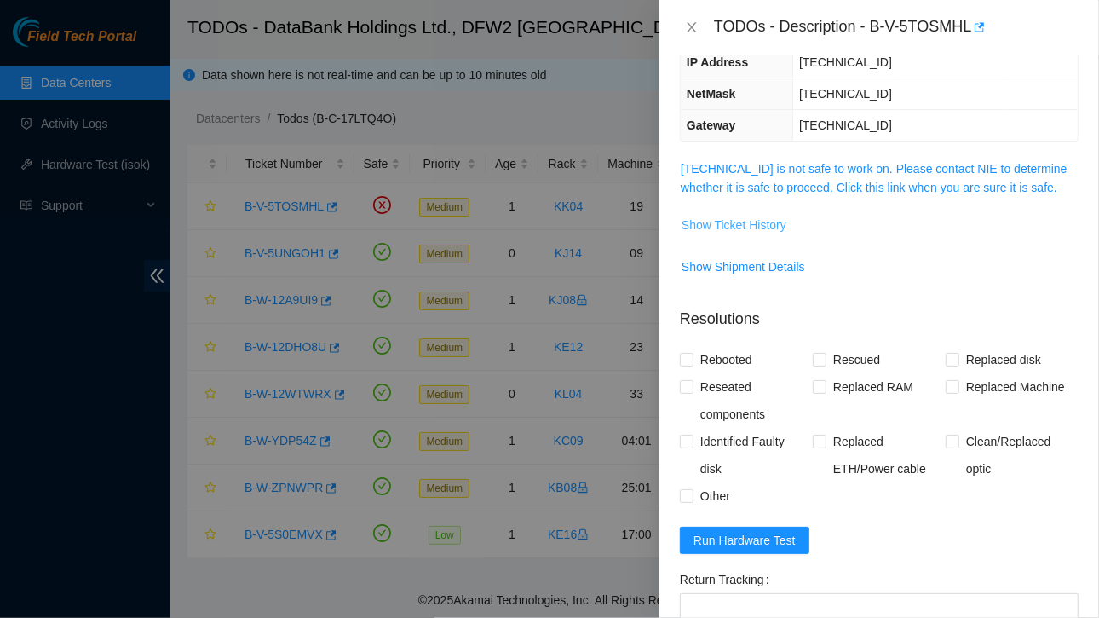
click at [751, 220] on span "Show Ticket History" at bounding box center [734, 225] width 105 height 19
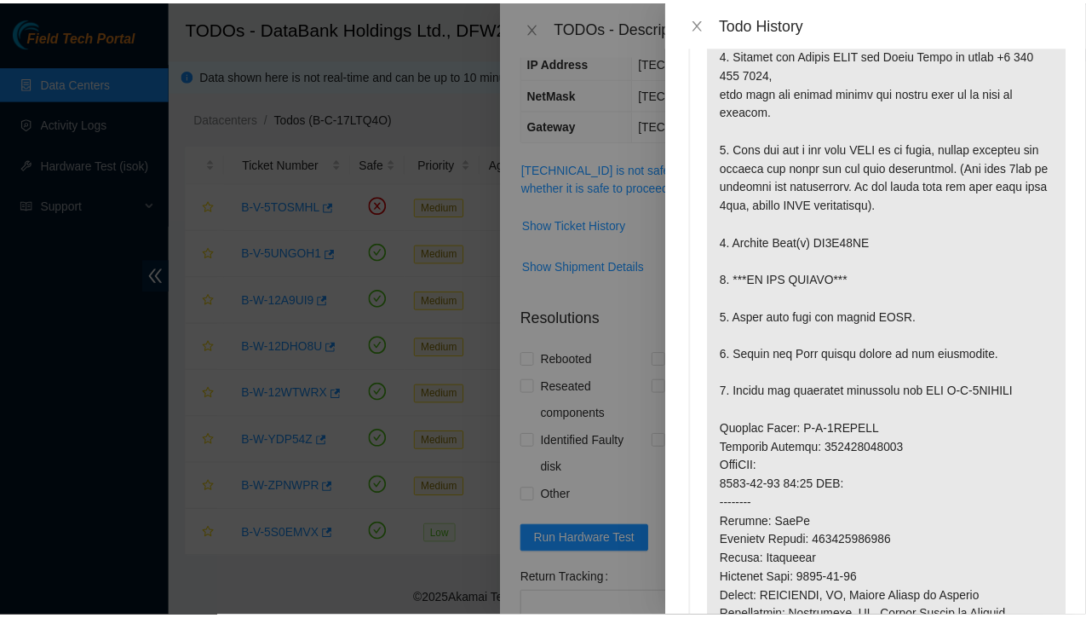
scroll to position [0, 0]
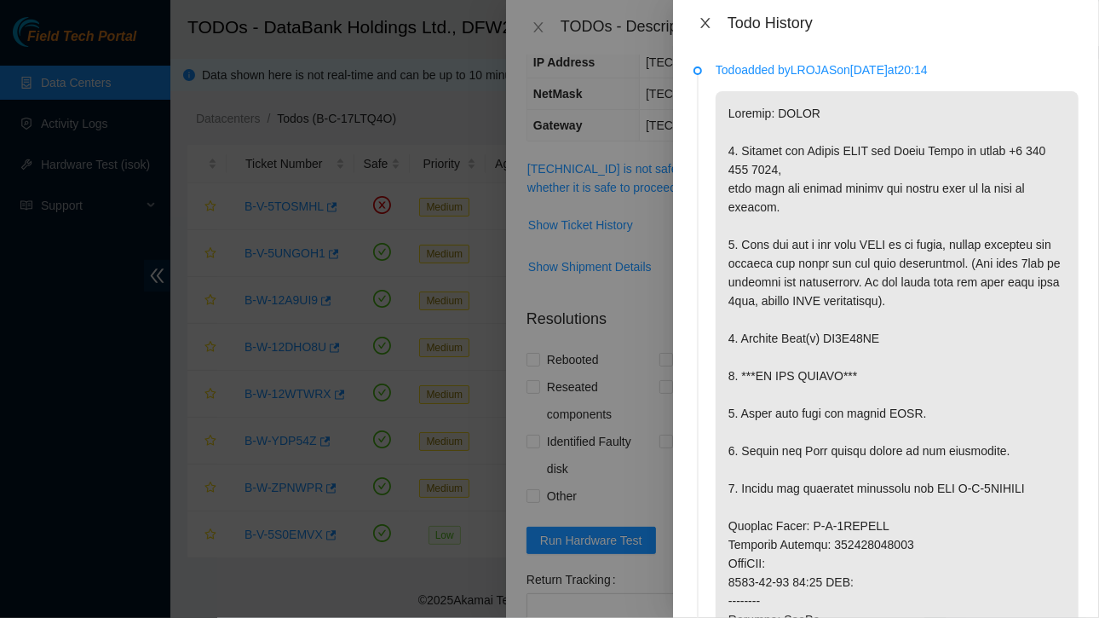
click at [700, 20] on icon "close" at bounding box center [706, 23] width 14 height 14
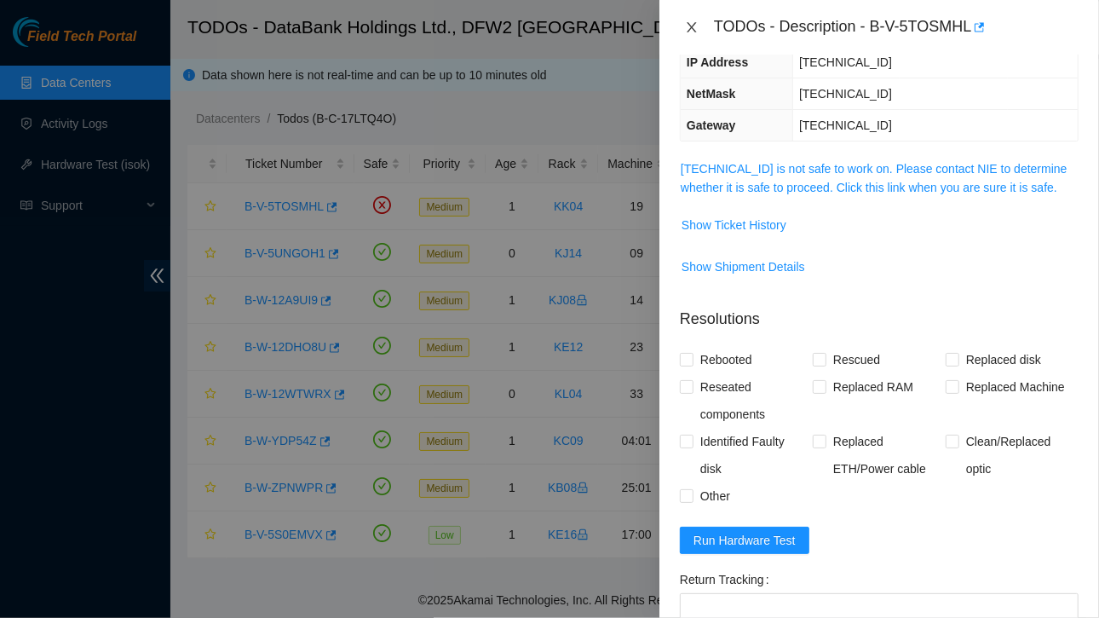
click at [696, 24] on icon "close" at bounding box center [692, 27] width 14 height 14
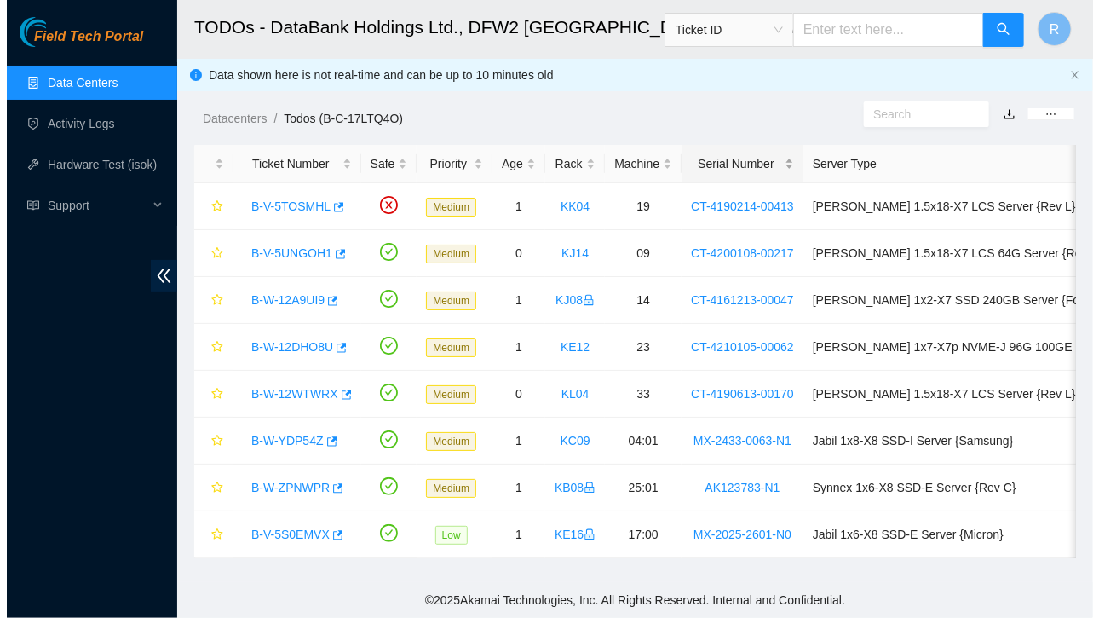
scroll to position [243, 0]
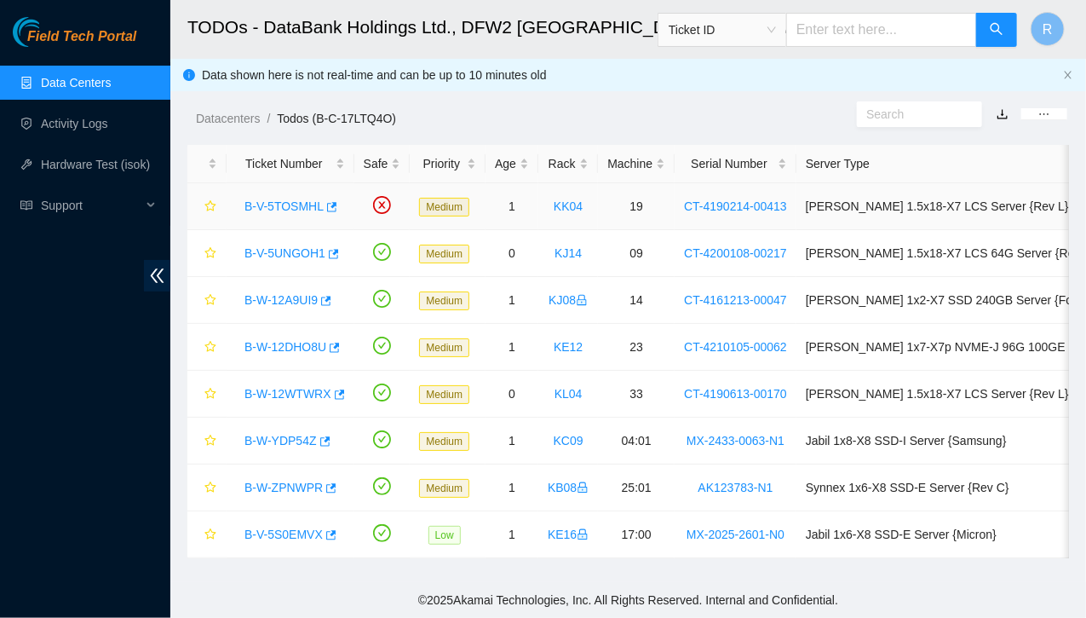
click at [296, 208] on link "B-V-5TOSMHL" at bounding box center [284, 206] width 79 height 14
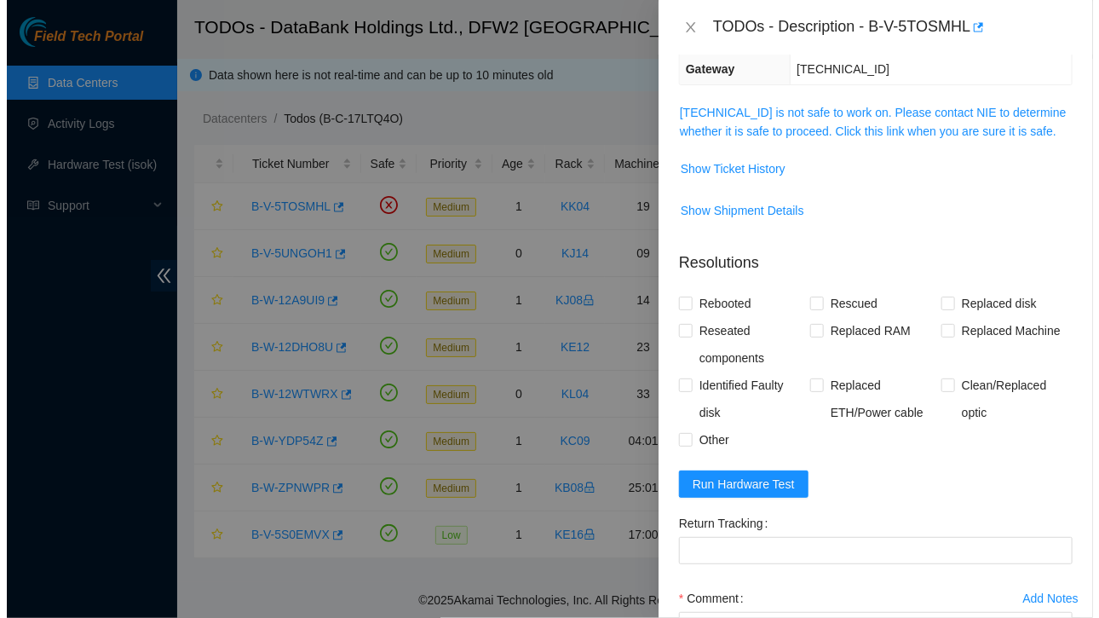
scroll to position [187, 0]
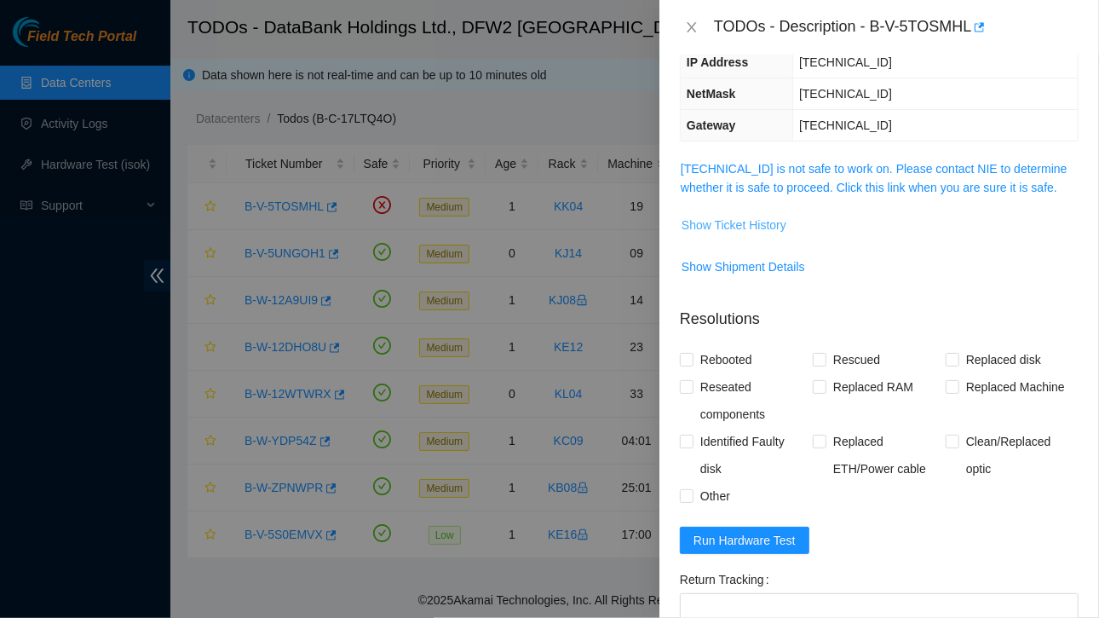
click at [744, 220] on span "Show Ticket History" at bounding box center [734, 225] width 105 height 19
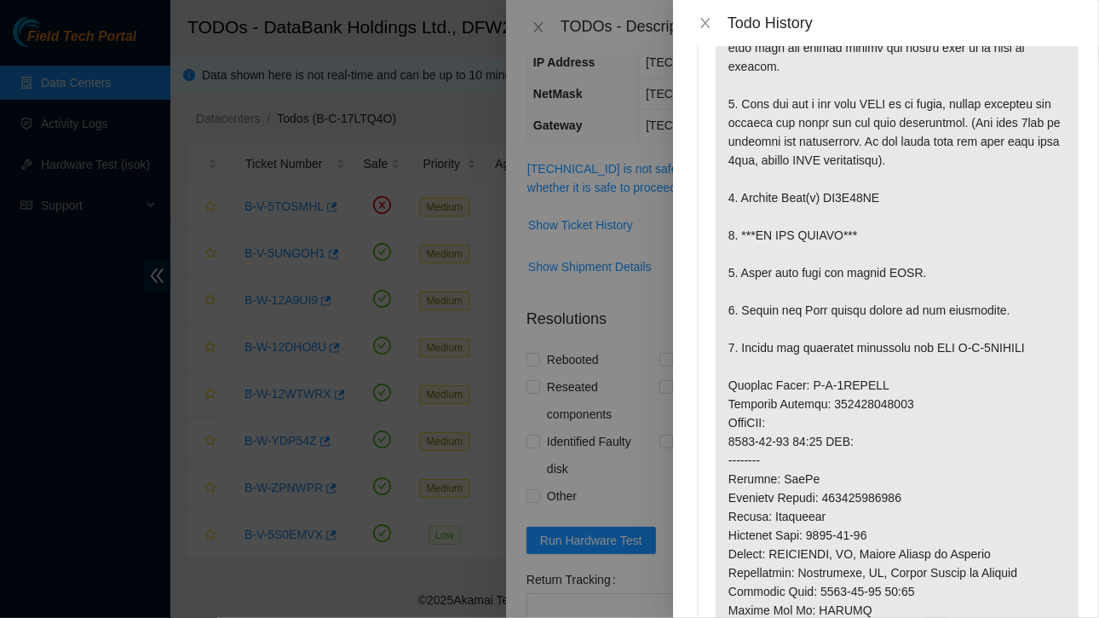
scroll to position [141, 0]
drag, startPoint x: 831, startPoint y: 460, endPoint x: 931, endPoint y: 458, distance: 100.6
click at [931, 458] on p at bounding box center [897, 412] width 363 height 925
copy p "463470043554"
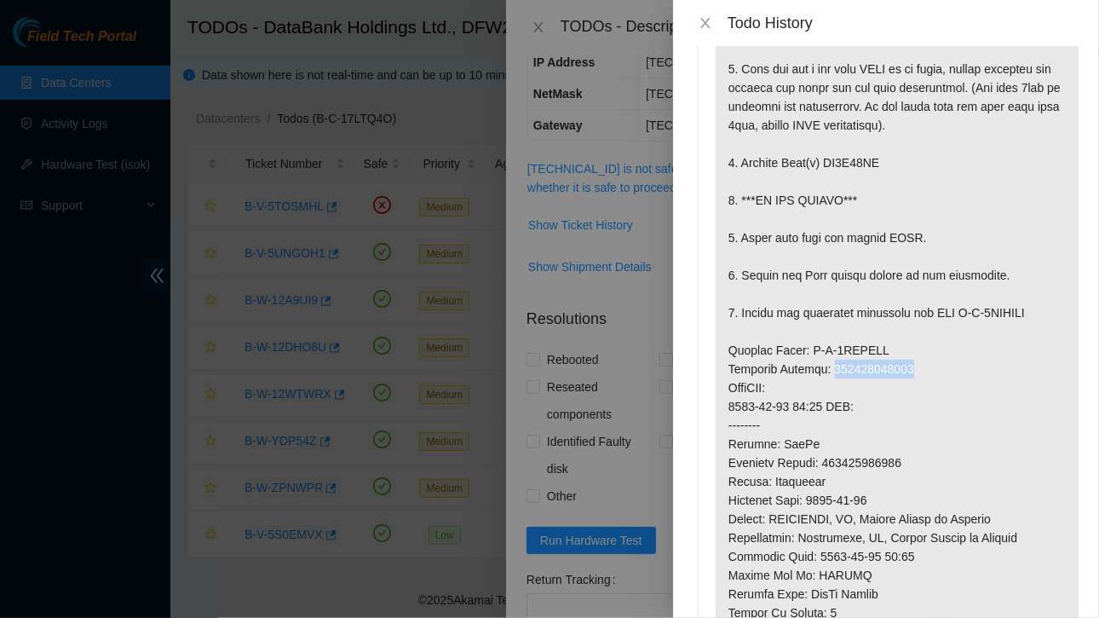
scroll to position [0, 0]
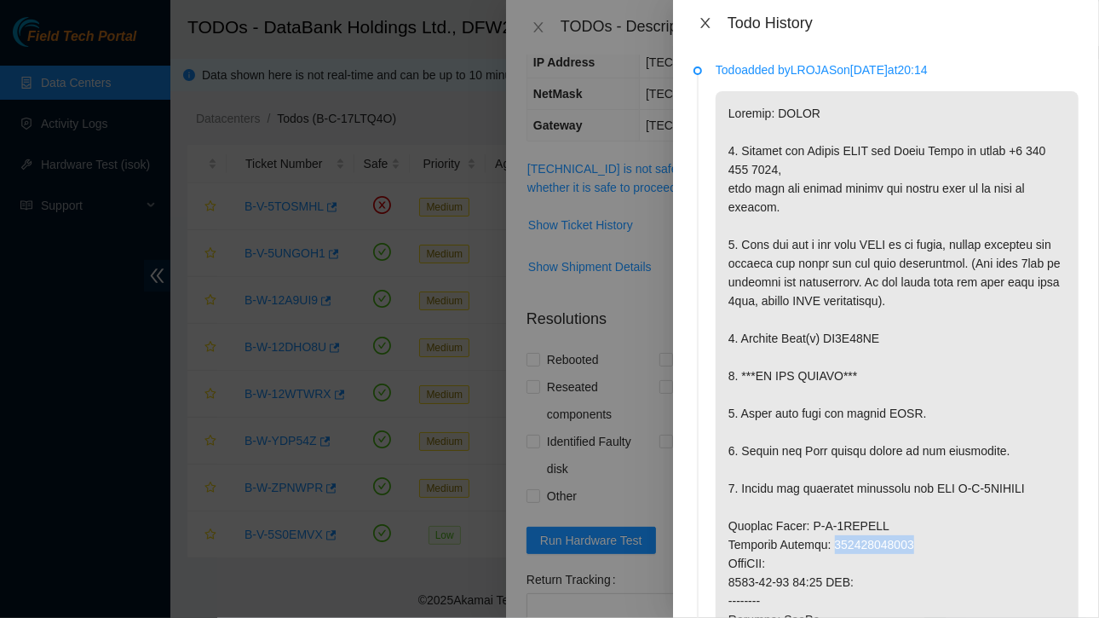
click at [711, 23] on icon "close" at bounding box center [706, 23] width 14 height 14
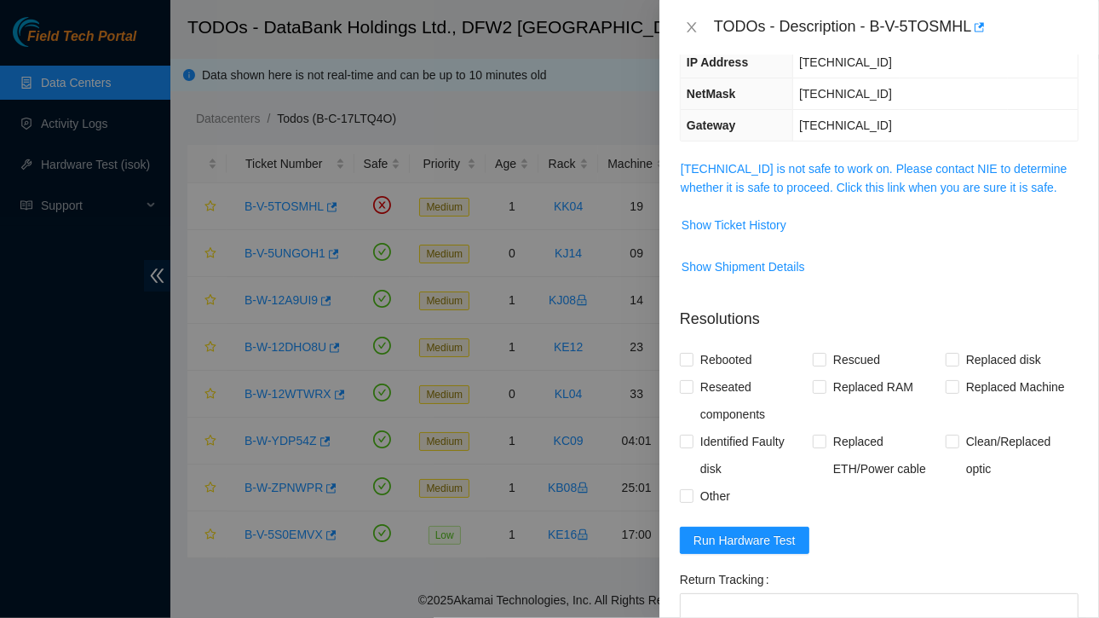
scroll to position [396, 0]
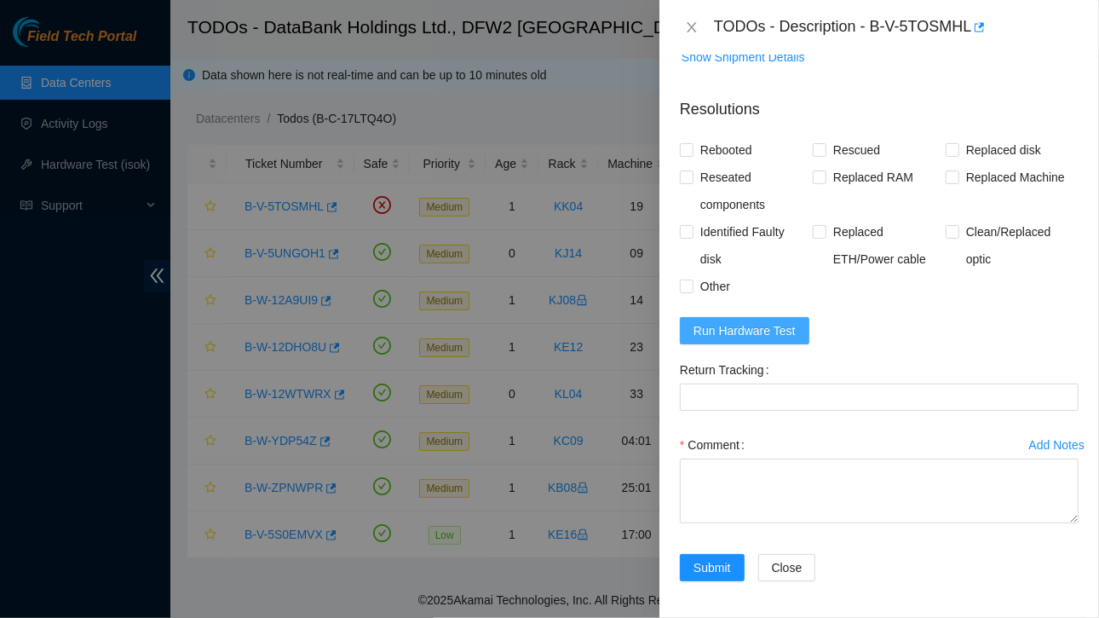
click at [746, 324] on span "Run Hardware Test" at bounding box center [744, 330] width 102 height 19
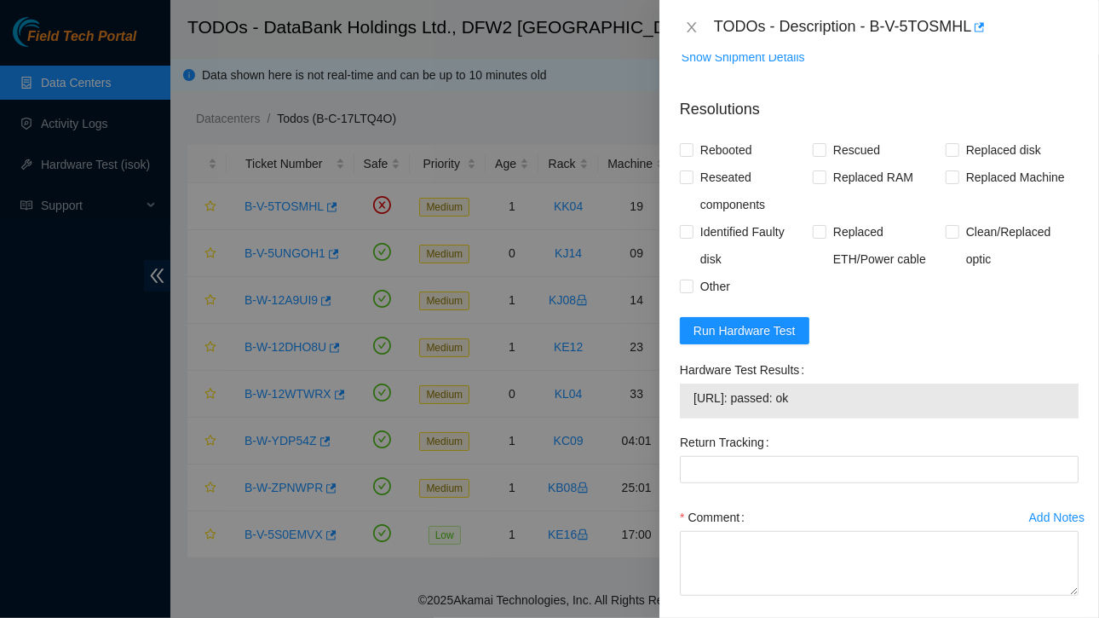
scroll to position [469, 0]
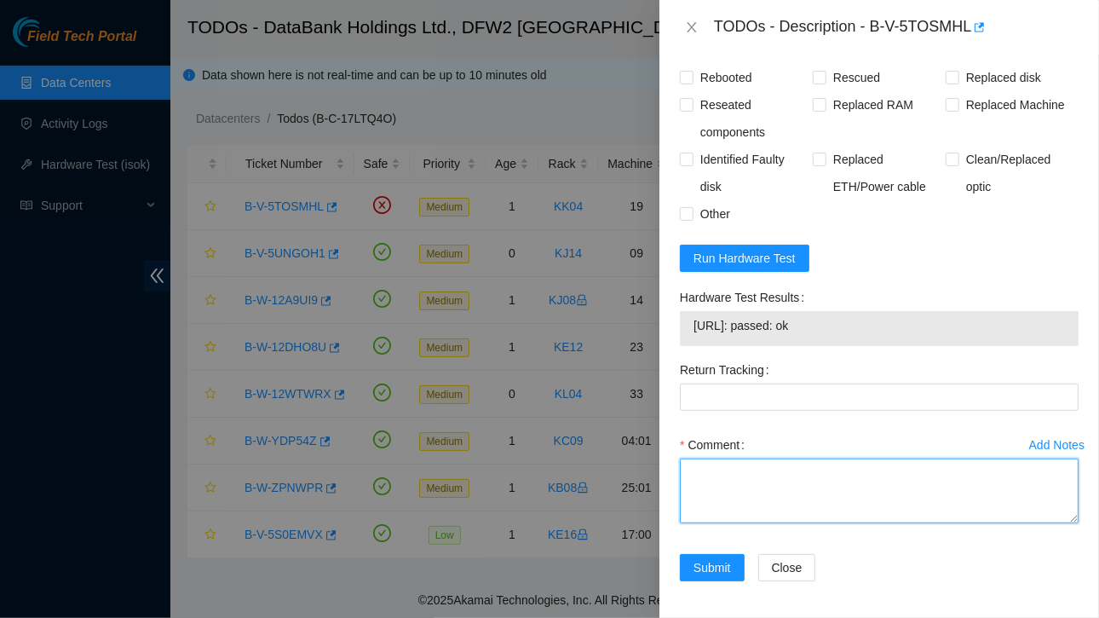
click at [743, 491] on textarea "Comment" at bounding box center [879, 490] width 399 height 65
paste textarea "Ticket: B-V-5TOSMHL Service Order: B-V-5TRBBNV Tracking Numbers: 463470043554 S…"
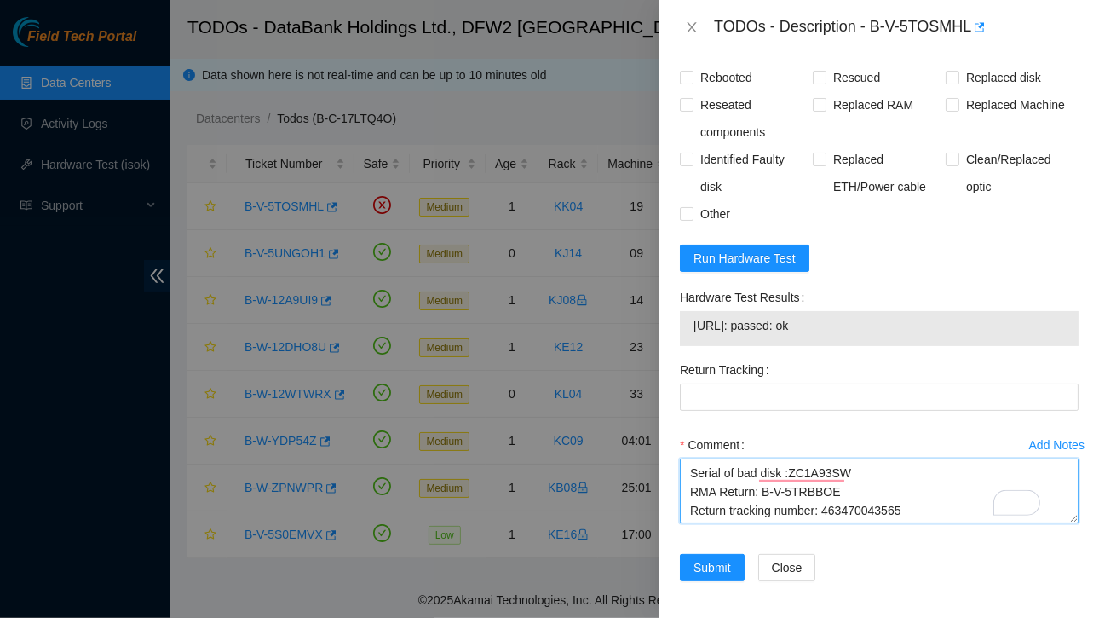
drag, startPoint x: 820, startPoint y: 506, endPoint x: 889, endPoint y: 506, distance: 68.2
click at [903, 507] on textarea "Contacted NOCC and got green Ticket: B-V-5TOSMHL Service Order: B-V-5TRBBNV Tra…" at bounding box center [879, 490] width 399 height 65
type textarea "Contacted NOCC and got green Ticket: B-V-5TOSMHL Service Order: B-V-5TRBBNV Tra…"
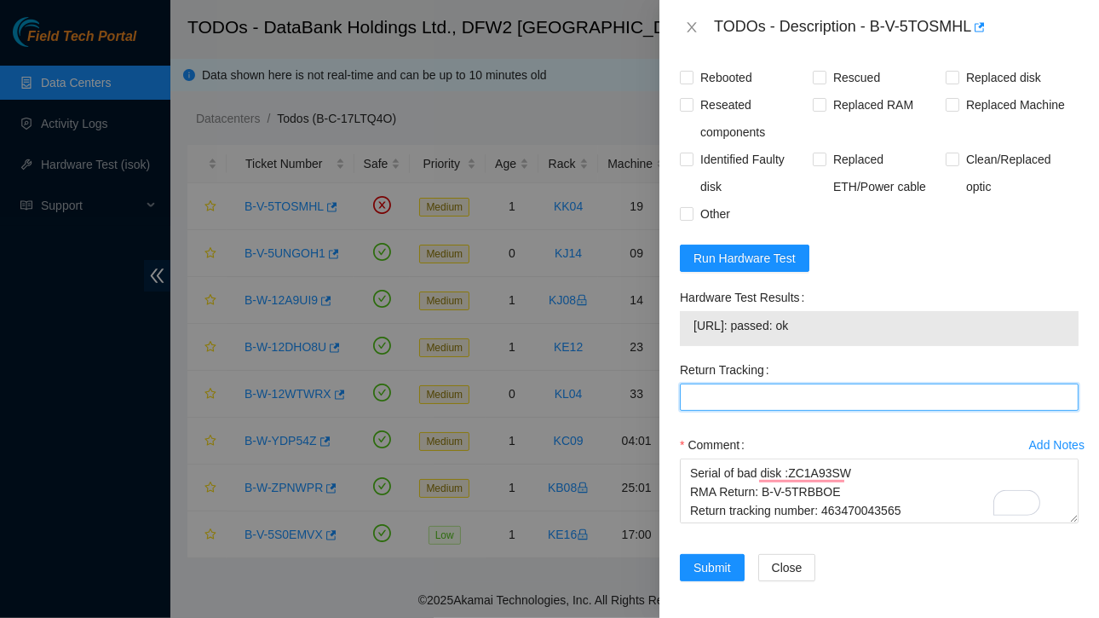
click at [704, 398] on Tracking "Return Tracking" at bounding box center [879, 396] width 399 height 27
paste Tracking "463470043565"
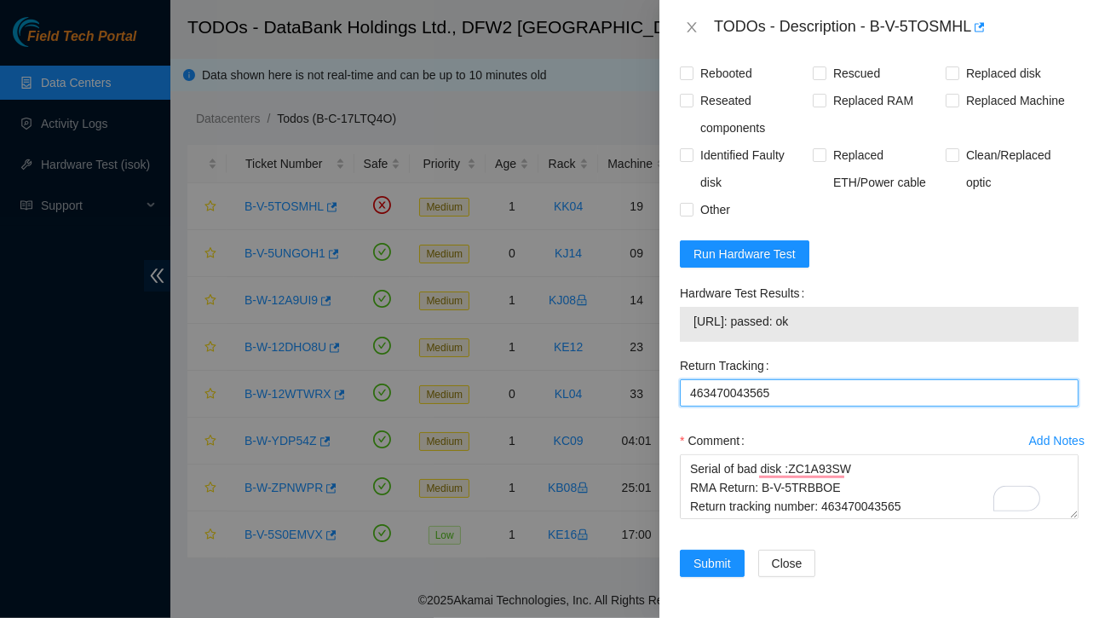
type Tracking "463470043565"
drag, startPoint x: 693, startPoint y: 308, endPoint x: 846, endPoint y: 315, distance: 152.7
click at [846, 315] on span "[URL]: passed: ok" at bounding box center [878, 321] width 371 height 19
copy span "[URL]: passed: ok"
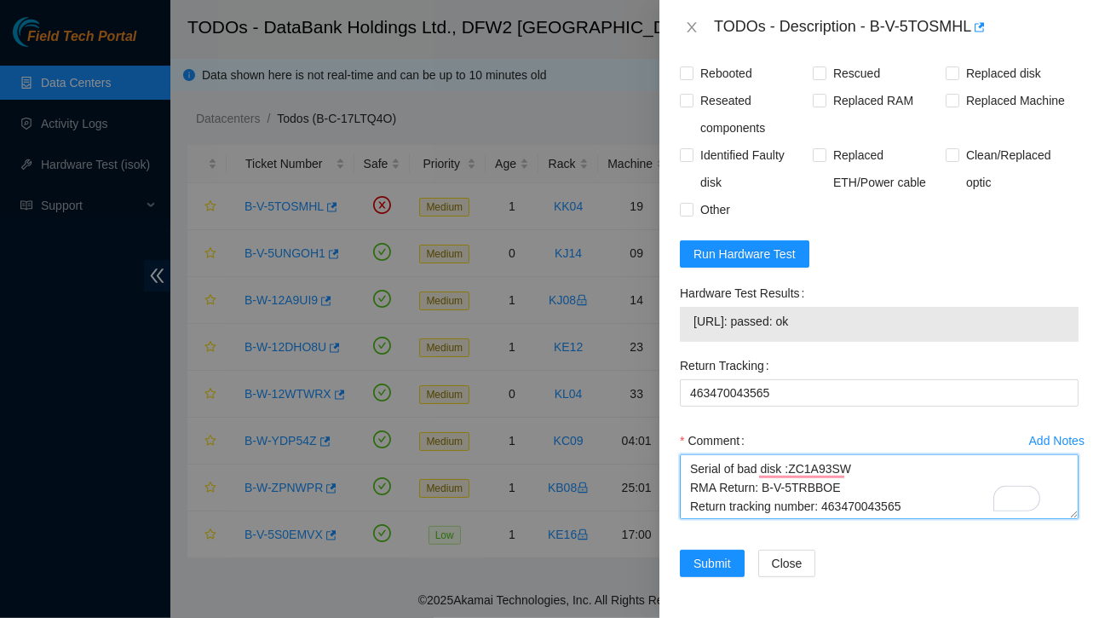
click at [916, 497] on textarea "Contacted NOCC and got green Ticket: B-V-5TOSMHL Service Order: B-V-5TRBBNV Tra…" at bounding box center [879, 486] width 399 height 65
paste textarea "[URL]: passed: ok"
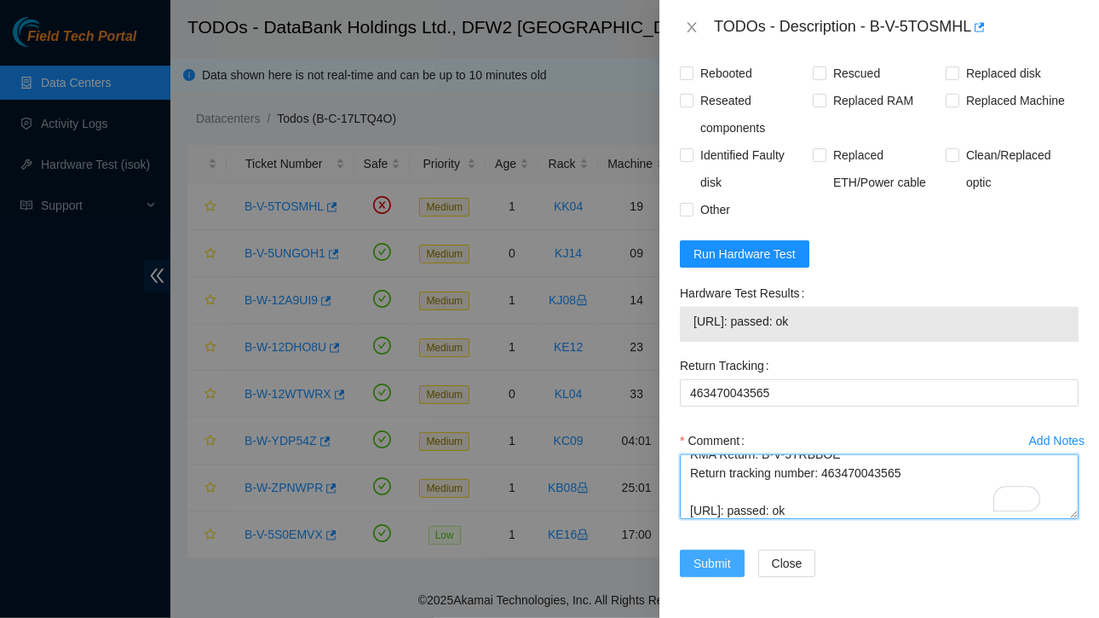
type textarea "Contacted NOCC and got green Ticket: B-V-5TOSMHL Service Order: B-V-5TRBBNV Tra…"
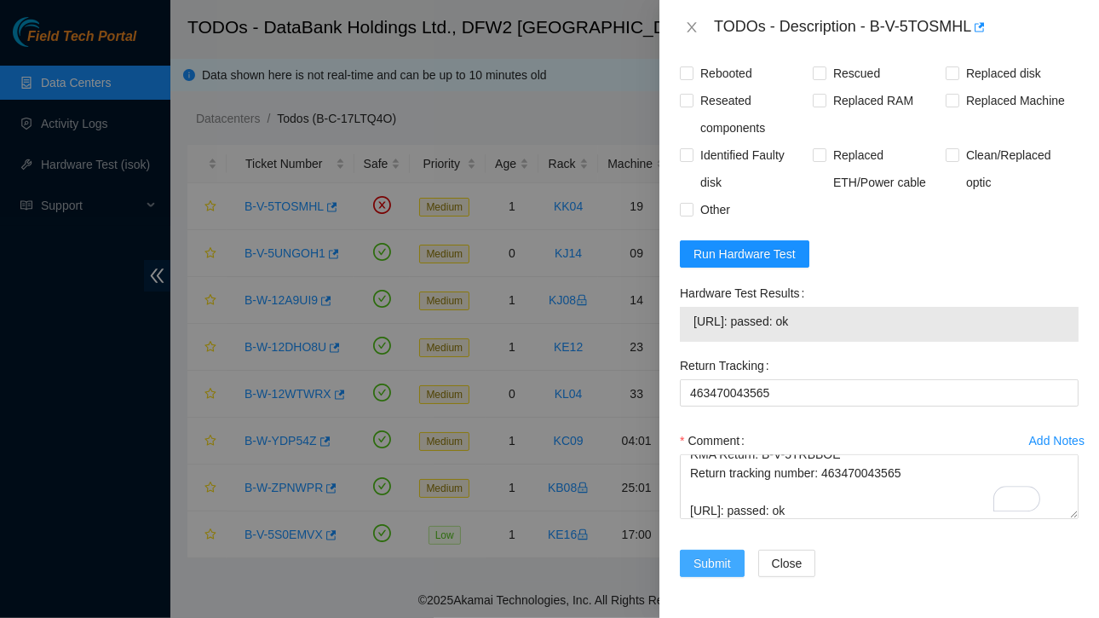
click at [717, 555] on span "Submit" at bounding box center [711, 563] width 37 height 19
